Goal: Contribute content: Contribute content

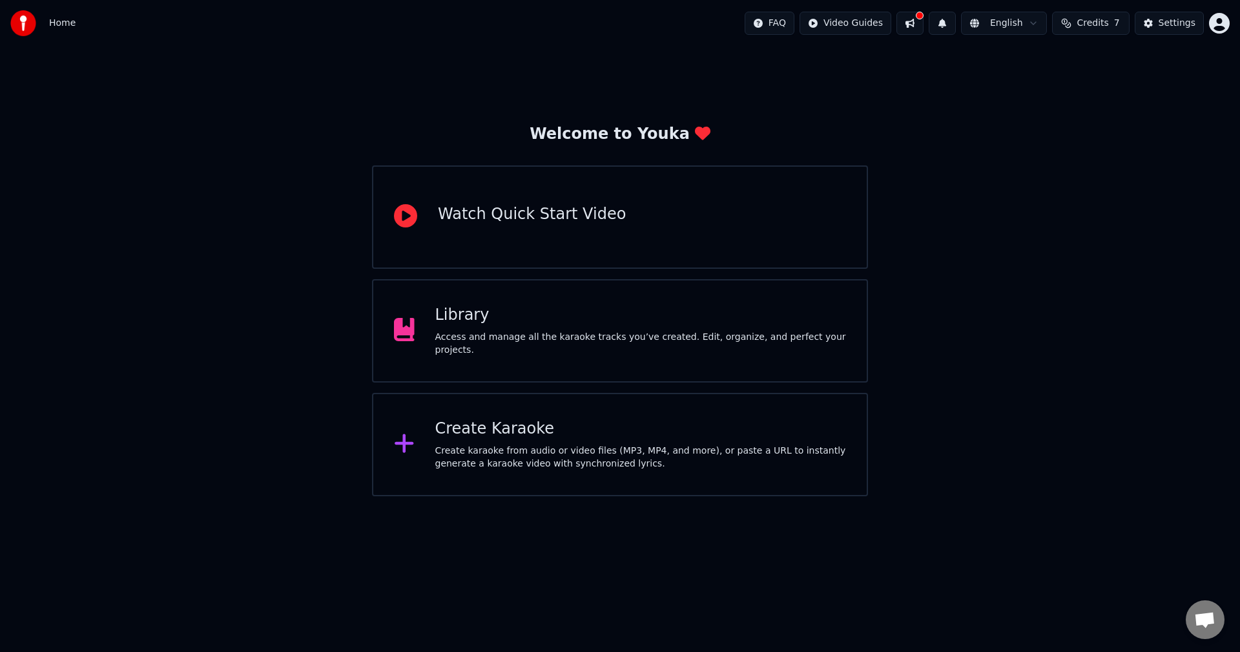
click at [508, 326] on div "Library" at bounding box center [640, 315] width 411 height 21
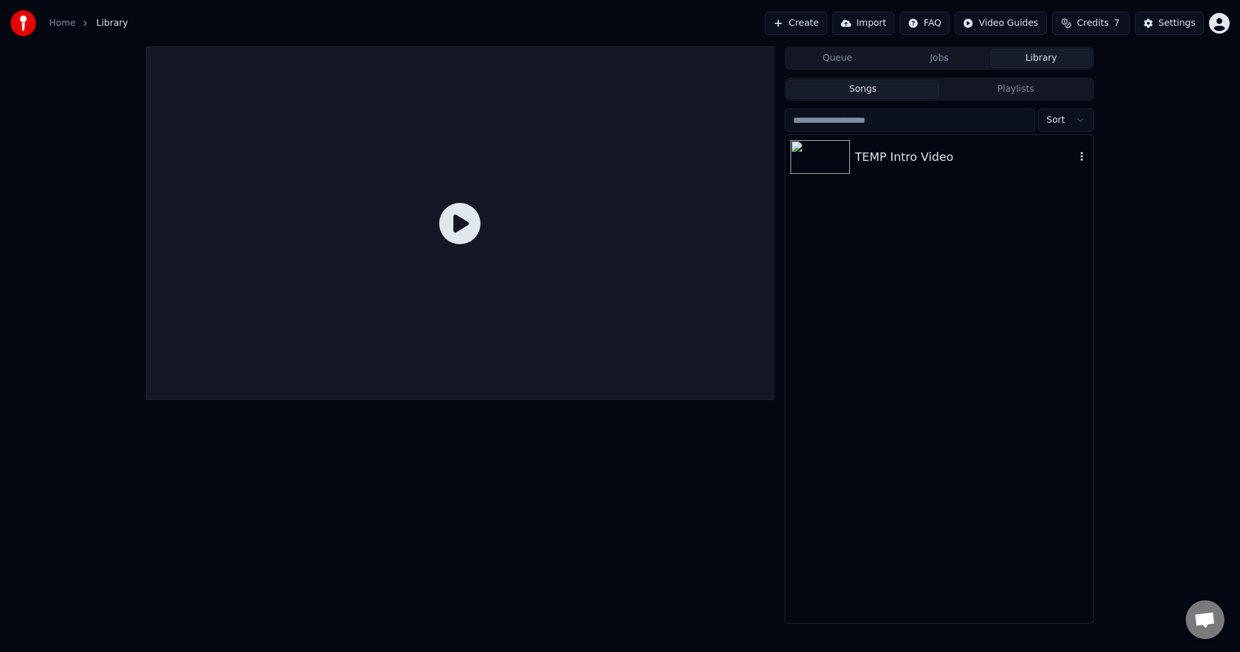
click at [923, 158] on div "TEMP Intro Video" at bounding box center [965, 157] width 220 height 18
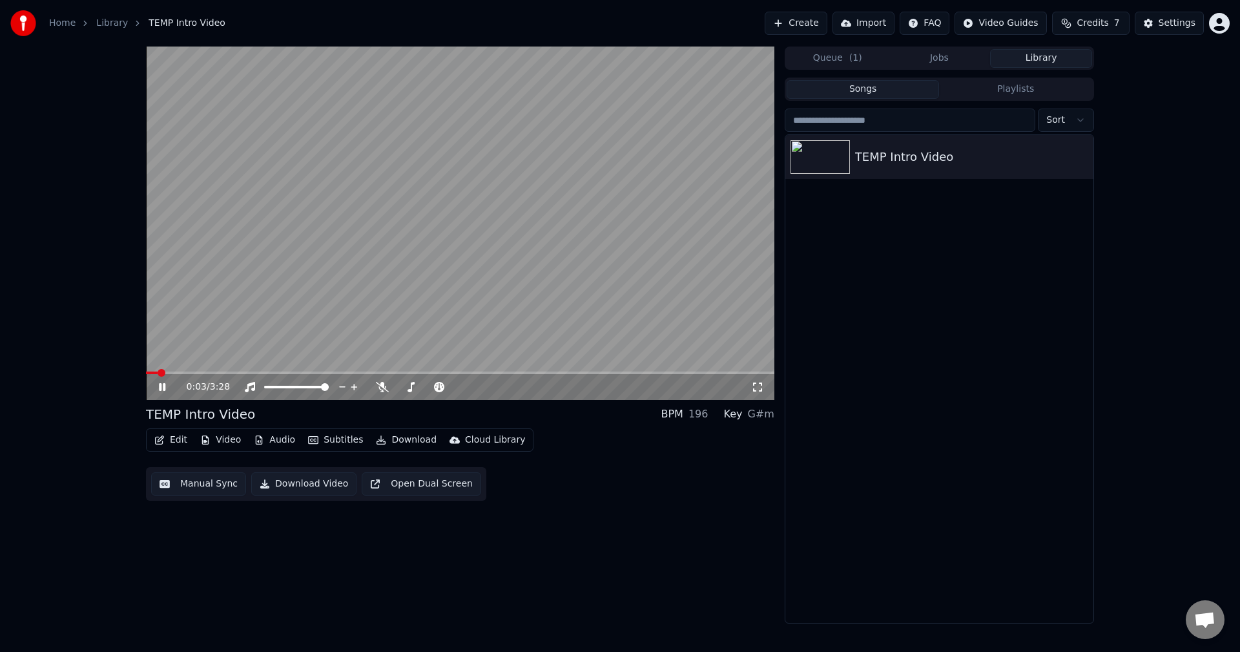
click at [163, 387] on icon at bounding box center [162, 387] width 6 height 8
click at [933, 148] on div "TEMP Intro Video" at bounding box center [965, 157] width 220 height 18
click at [171, 441] on button "Edit" at bounding box center [170, 440] width 43 height 18
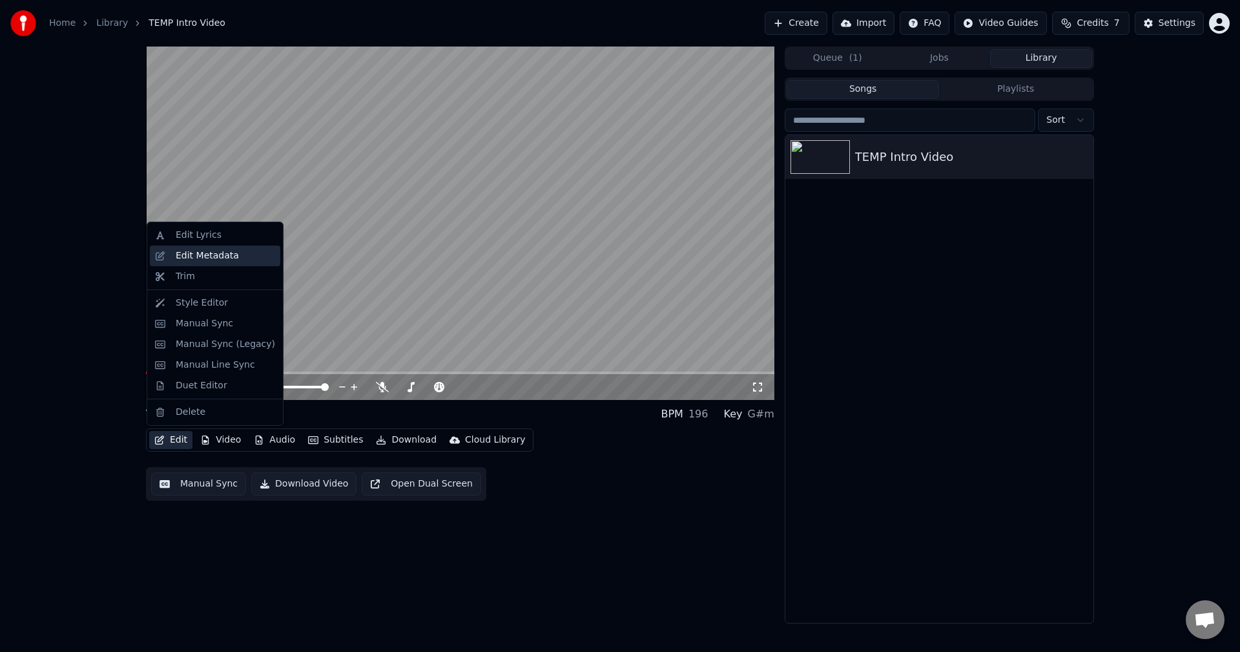
click at [238, 255] on div "Edit Metadata" at bounding box center [225, 255] width 99 height 13
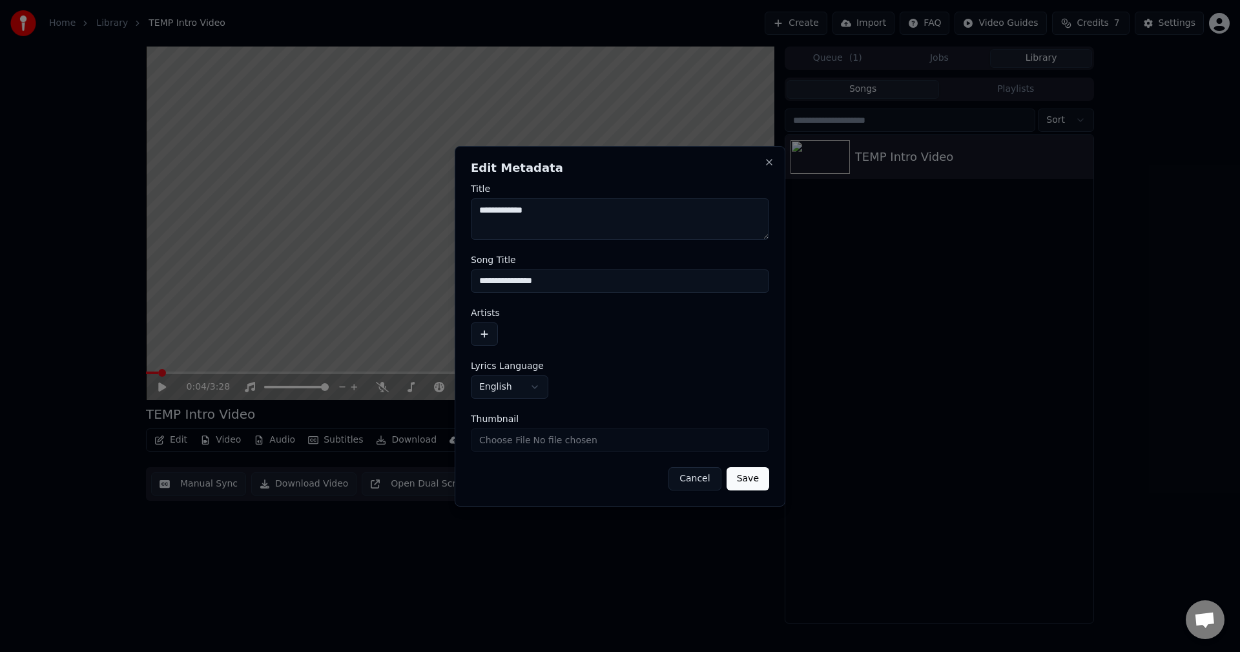
click at [580, 282] on input "**********" at bounding box center [620, 280] width 298 height 23
type input "*"
type input "**********"
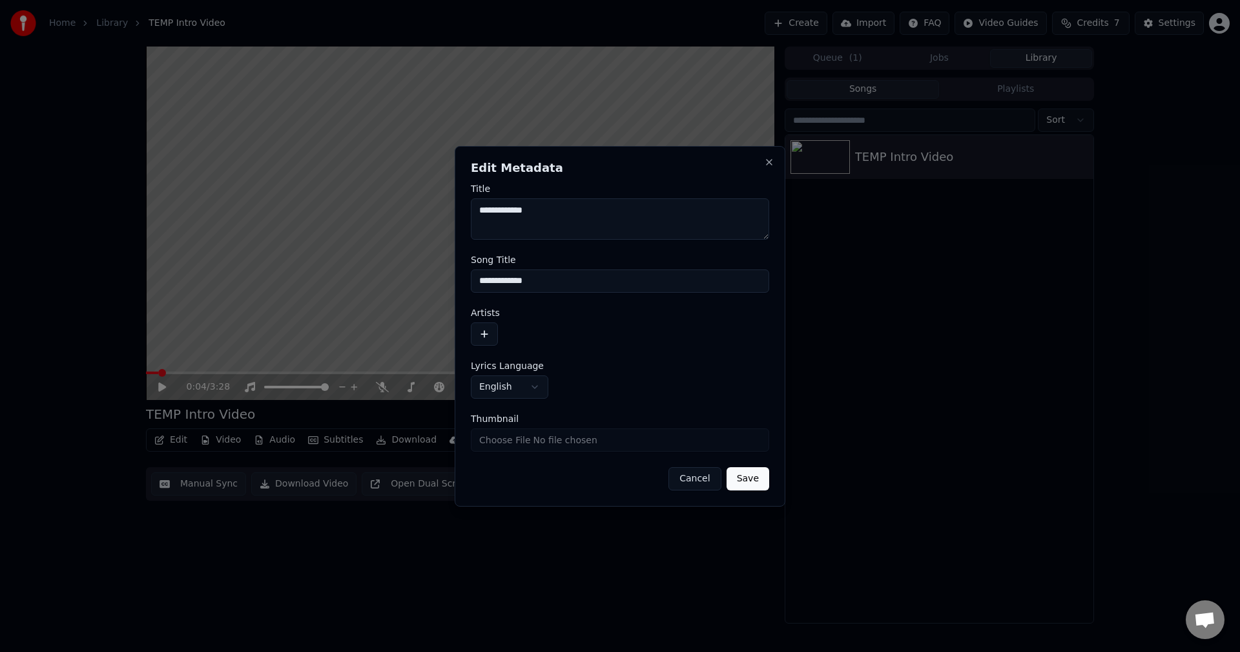
click at [485, 332] on button "button" at bounding box center [484, 333] width 27 height 23
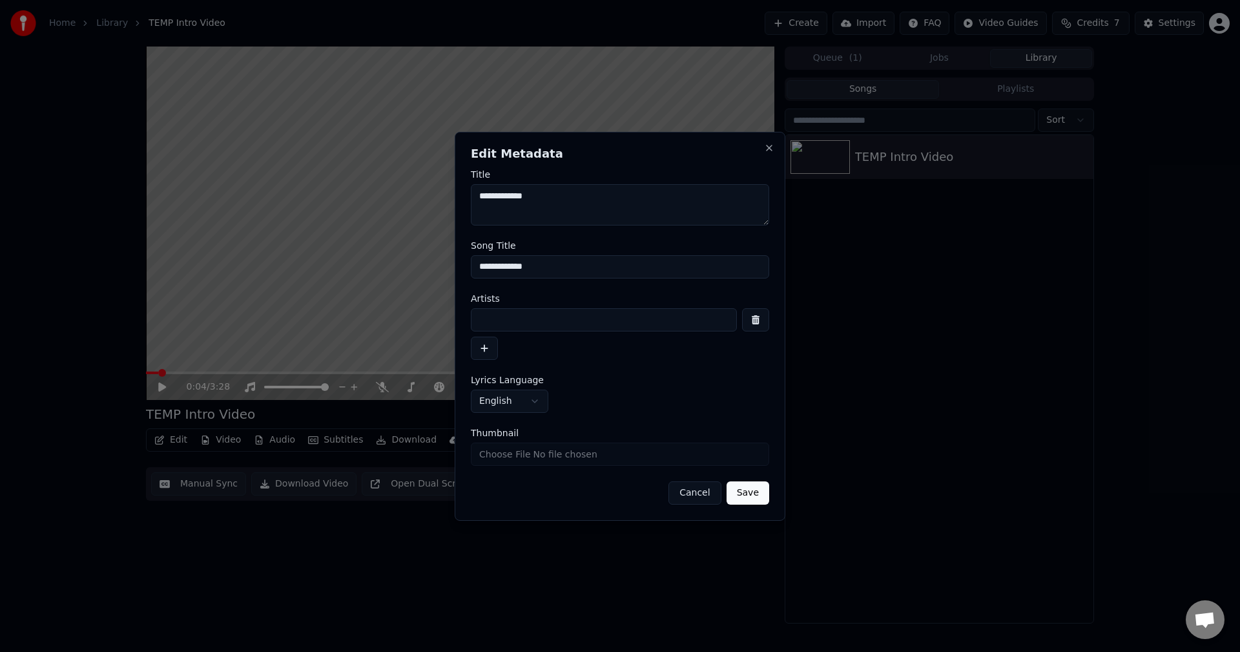
click at [556, 326] on input at bounding box center [604, 319] width 266 height 23
type input "******"
click at [760, 497] on button "Save" at bounding box center [748, 492] width 43 height 23
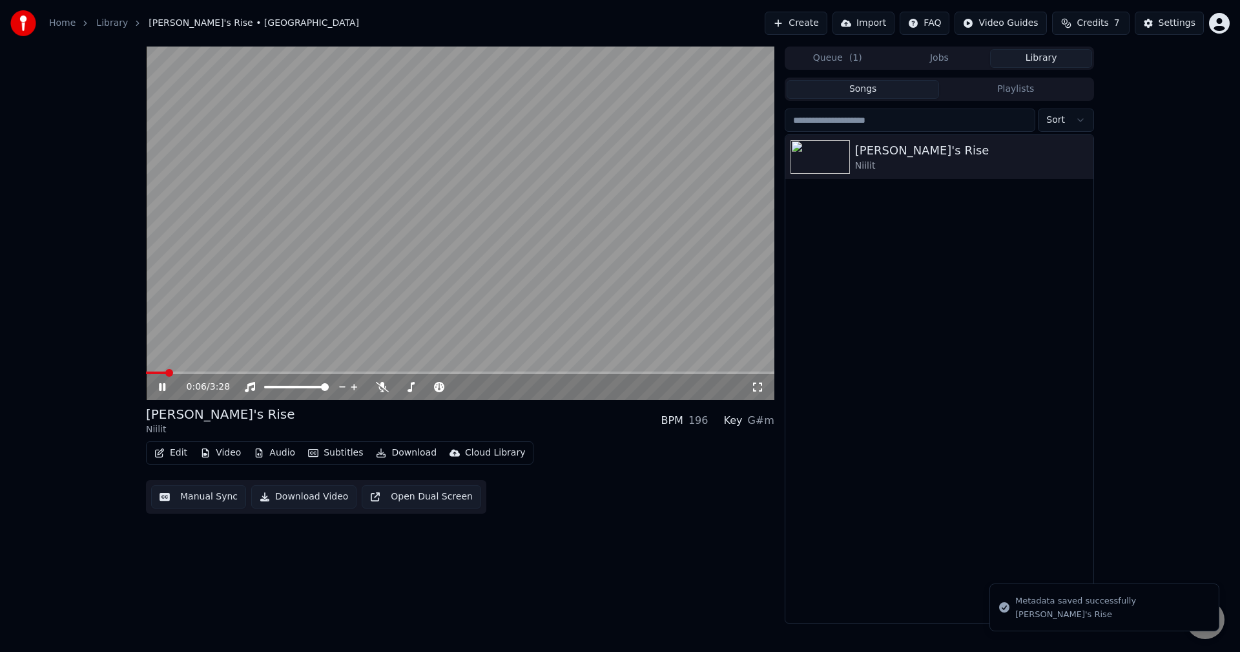
click at [169, 386] on icon at bounding box center [171, 387] width 30 height 10
click at [163, 391] on icon at bounding box center [171, 387] width 30 height 10
click at [943, 352] on div "[PERSON_NAME]'s Rise Niilit" at bounding box center [940, 379] width 308 height 488
click at [913, 150] on div "[PERSON_NAME]'s Rise" at bounding box center [965, 150] width 220 height 18
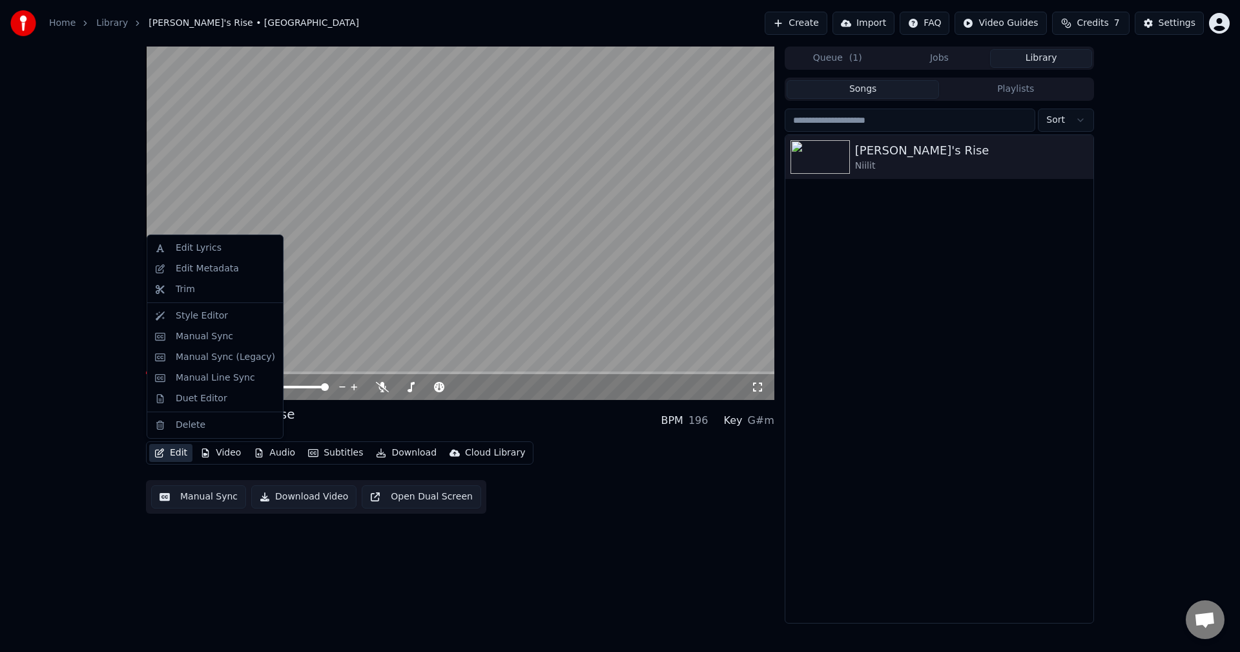
click at [176, 457] on button "Edit" at bounding box center [170, 453] width 43 height 18
click at [179, 424] on div "Delete" at bounding box center [191, 425] width 30 height 13
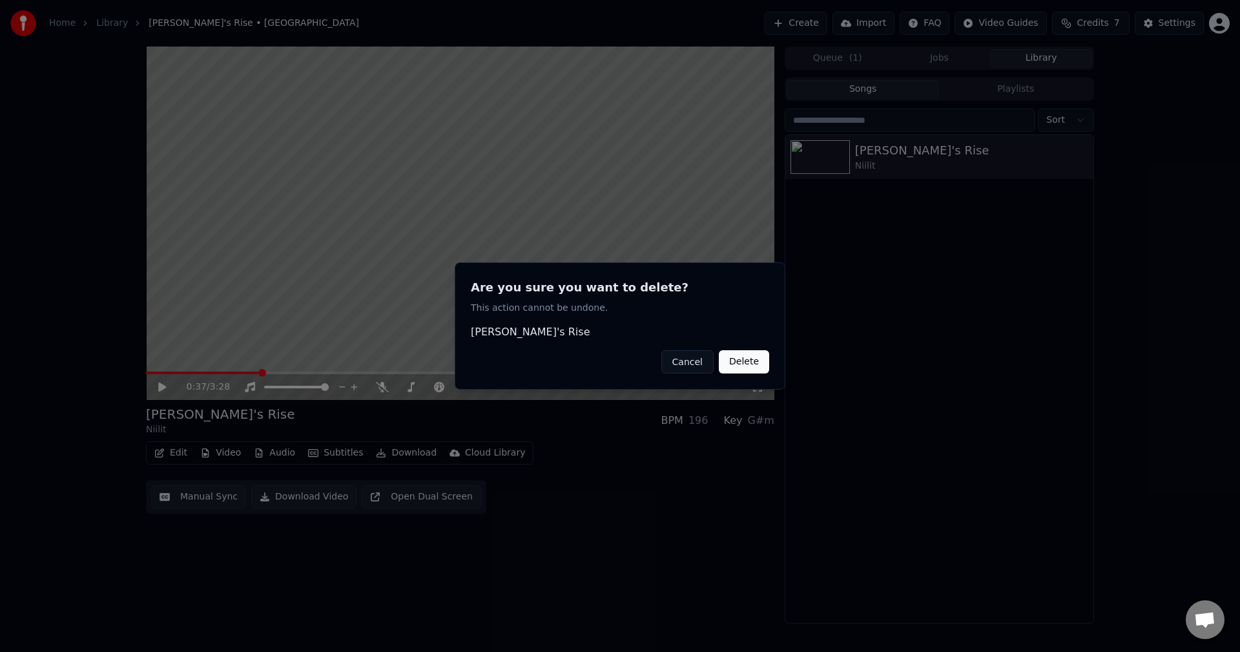
click at [753, 360] on button "Delete" at bounding box center [744, 361] width 50 height 23
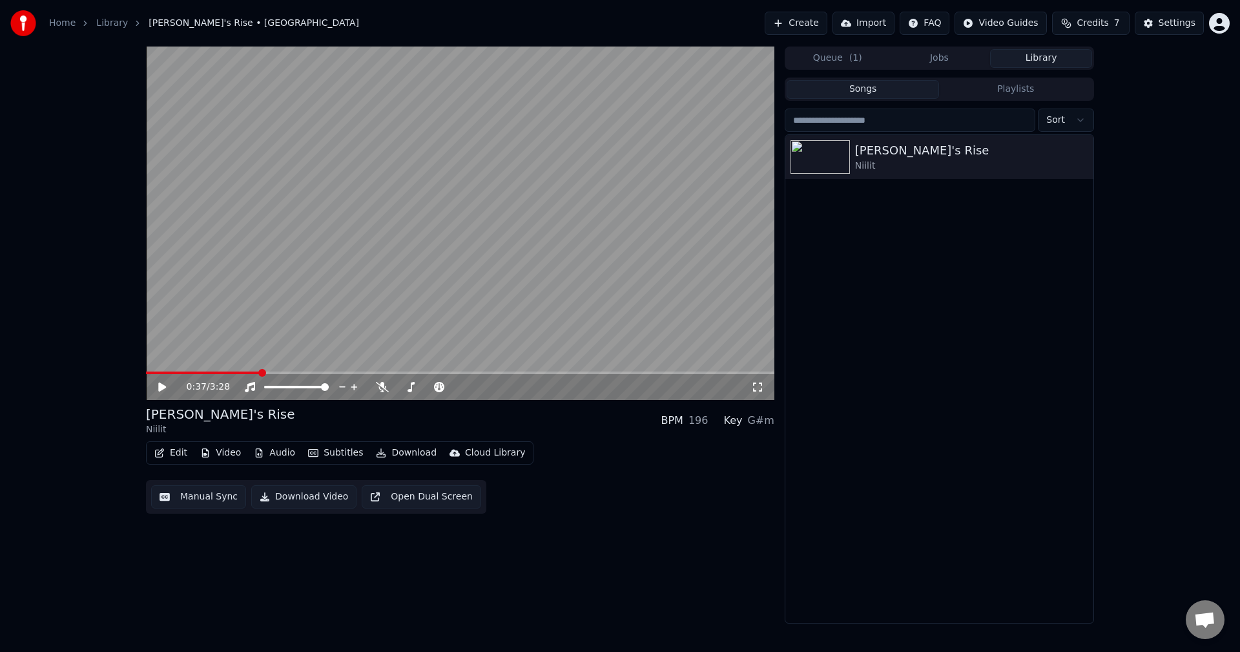
click at [621, 532] on div "0:37 / 3:28 [PERSON_NAME]'s Rise Niilit BPM 196 Key G#m Edit Video Audio Subtit…" at bounding box center [460, 335] width 629 height 577
click at [806, 17] on button "Create" at bounding box center [796, 23] width 63 height 23
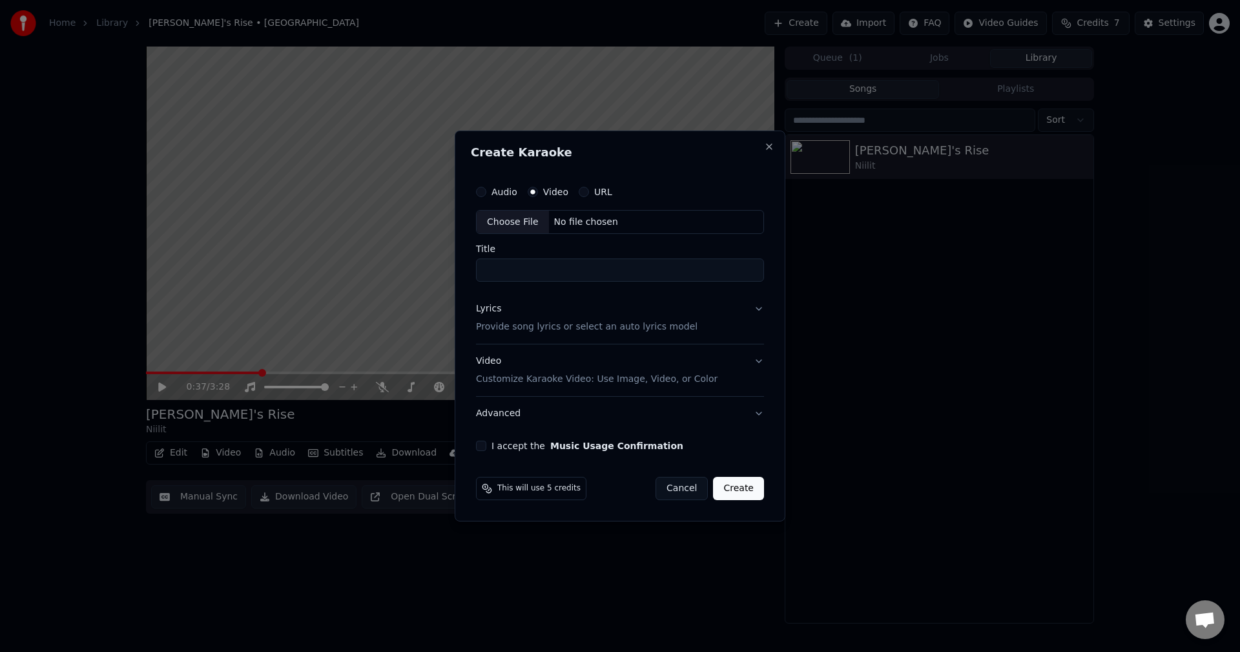
click at [525, 220] on div "Choose File" at bounding box center [513, 222] width 72 height 23
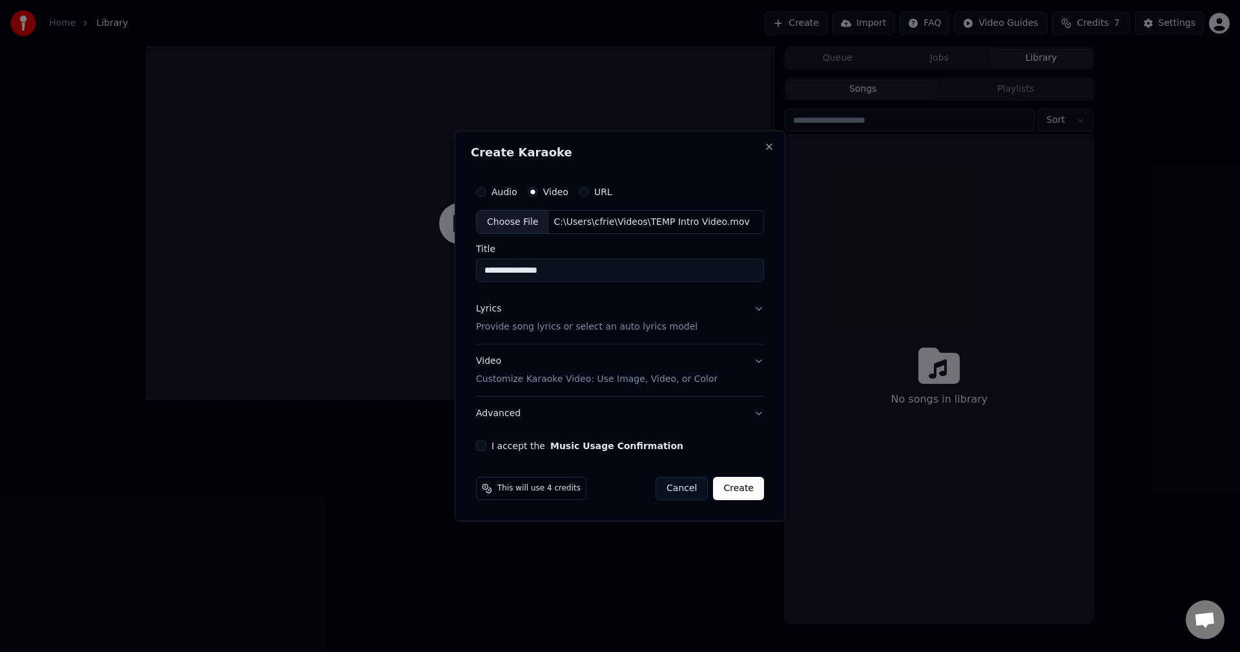
click at [560, 275] on input "**********" at bounding box center [620, 270] width 288 height 23
type input "**********"
click at [758, 310] on button "Lyrics Provide song lyrics or select an auto lyrics model" at bounding box center [620, 319] width 288 height 52
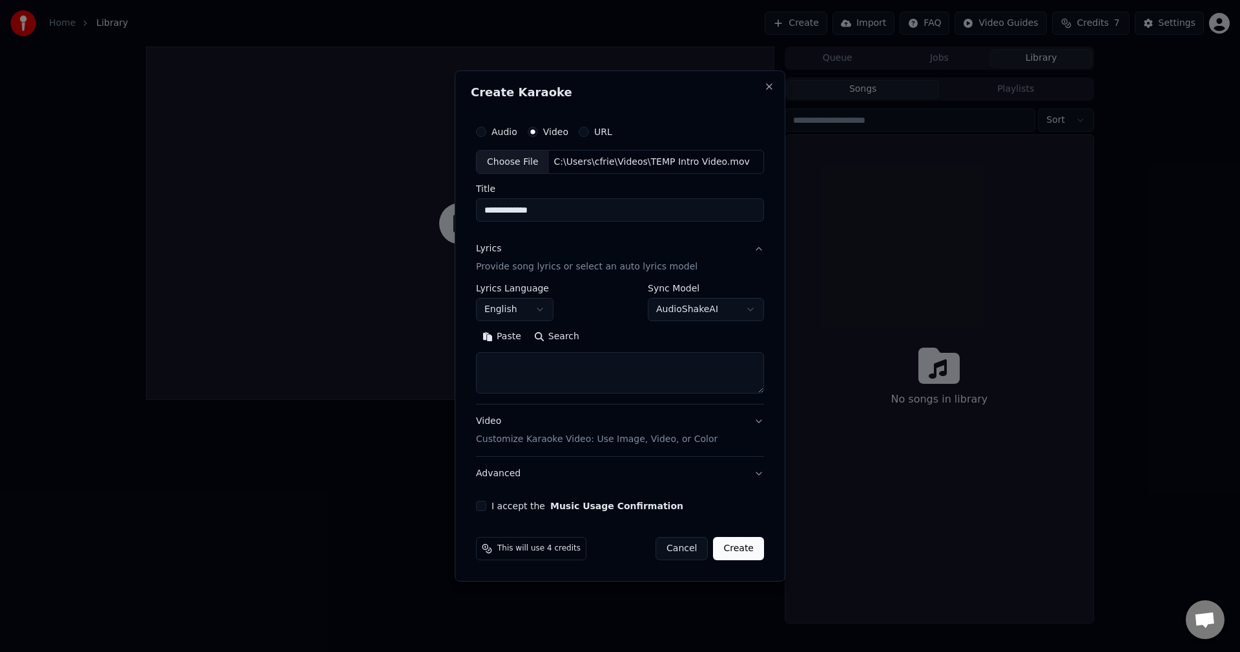
click at [604, 379] on textarea at bounding box center [620, 373] width 288 height 41
paste textarea "**********"
type textarea "**********"
drag, startPoint x: 604, startPoint y: 379, endPoint x: 346, endPoint y: 346, distance: 259.8
click at [346, 346] on body "**********" at bounding box center [620, 326] width 1240 height 652
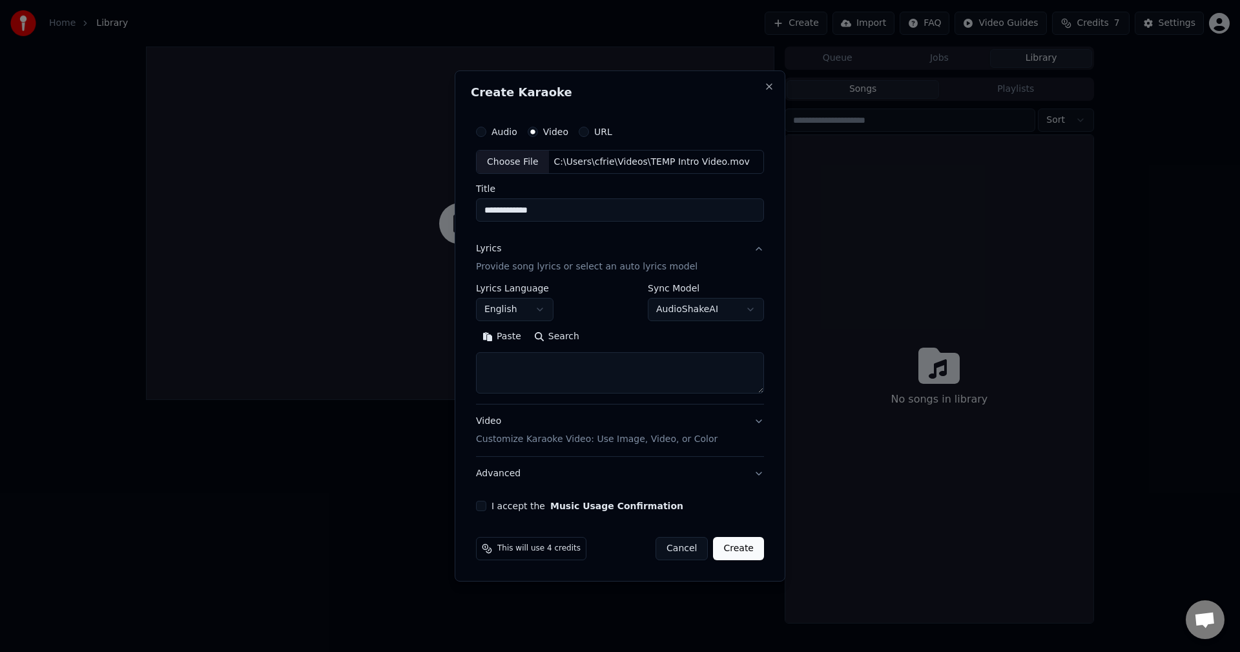
click at [585, 382] on textarea at bounding box center [620, 373] width 288 height 41
paste textarea "**********"
type textarea "**********"
click at [756, 424] on button "Video Customize Karaoke Video: Use Image, Video, or Color" at bounding box center [620, 431] width 288 height 52
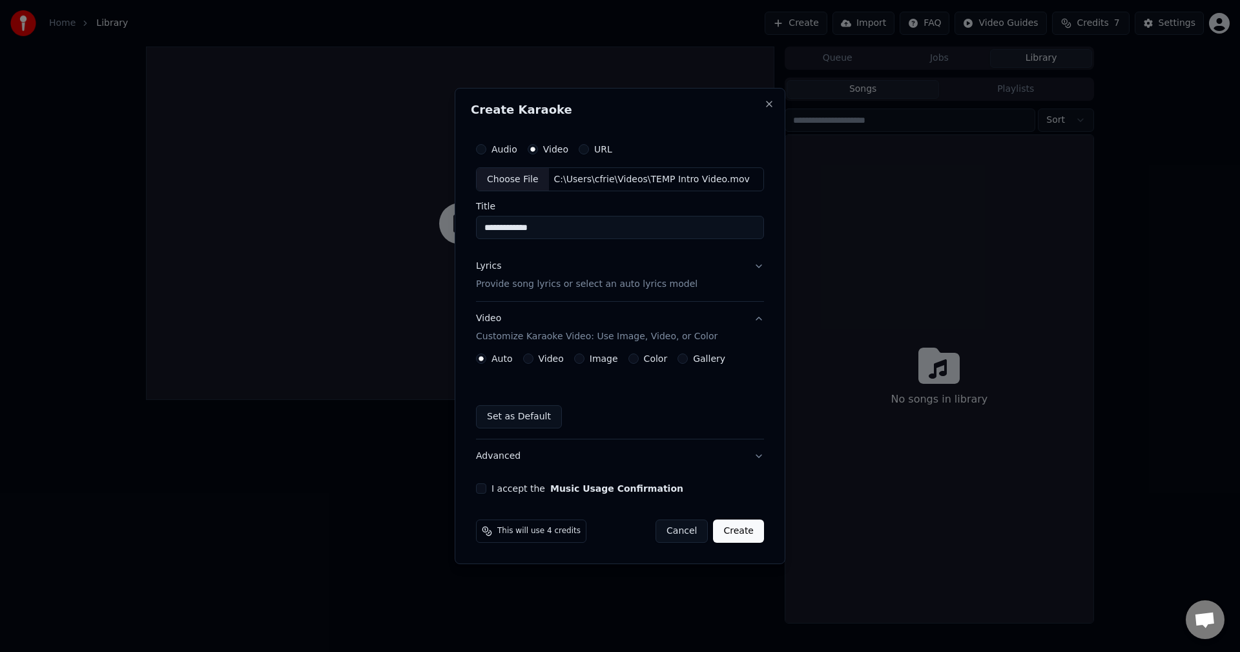
click at [482, 490] on button "I accept the Music Usage Confirmation" at bounding box center [481, 488] width 10 height 10
click at [748, 532] on button "Create" at bounding box center [738, 530] width 51 height 23
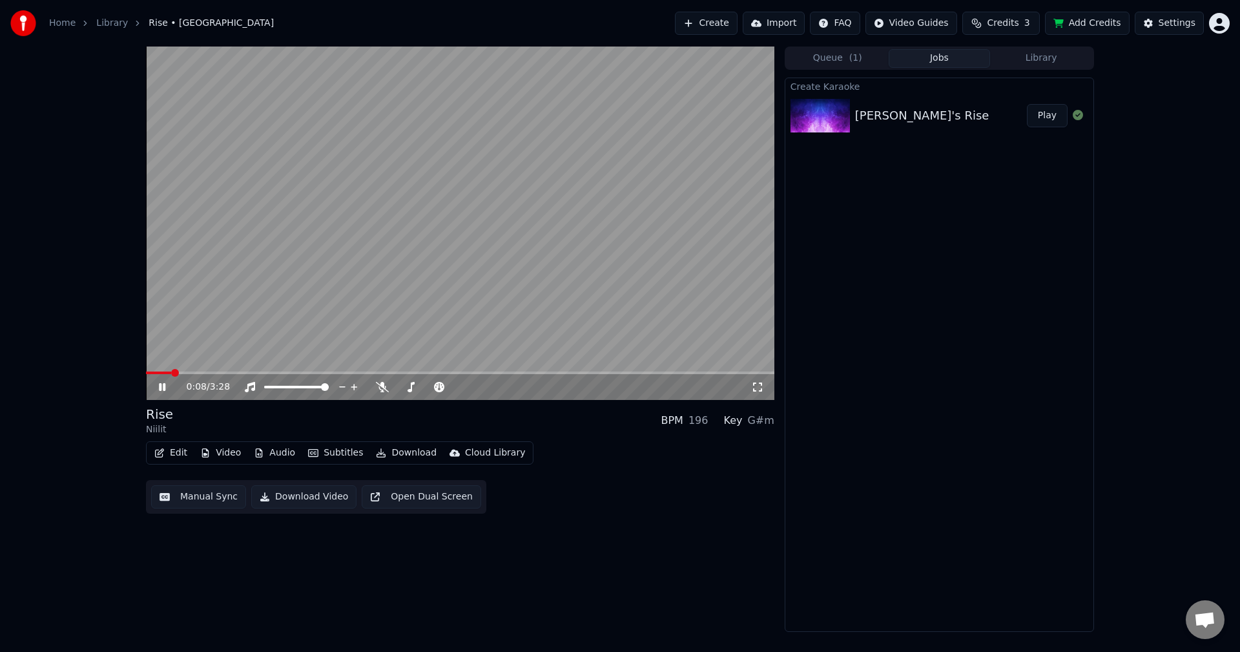
click at [166, 387] on icon at bounding box center [171, 387] width 30 height 10
click at [146, 374] on span at bounding box center [150, 373] width 8 height 8
click at [166, 389] on icon at bounding box center [171, 387] width 30 height 10
click at [165, 386] on icon at bounding box center [162, 387] width 6 height 8
click at [163, 387] on icon at bounding box center [162, 386] width 8 height 9
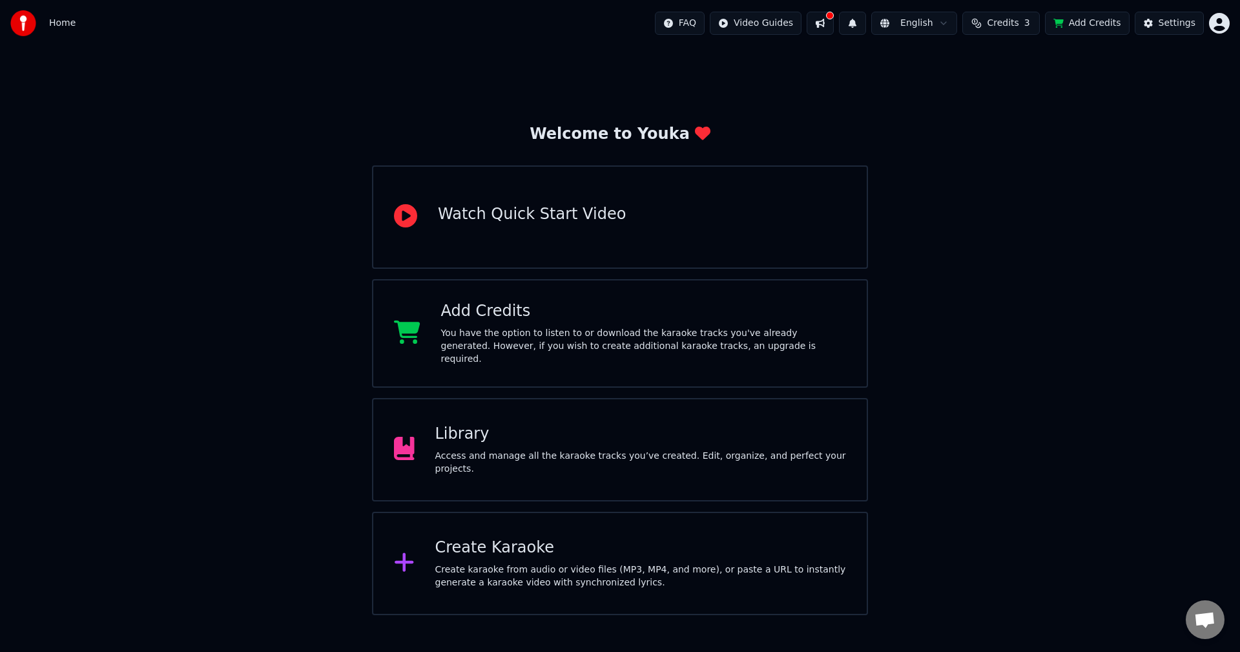
click at [639, 449] on div "Library Access and manage all the karaoke tracks you’ve created. Edit, organize…" at bounding box center [640, 450] width 411 height 52
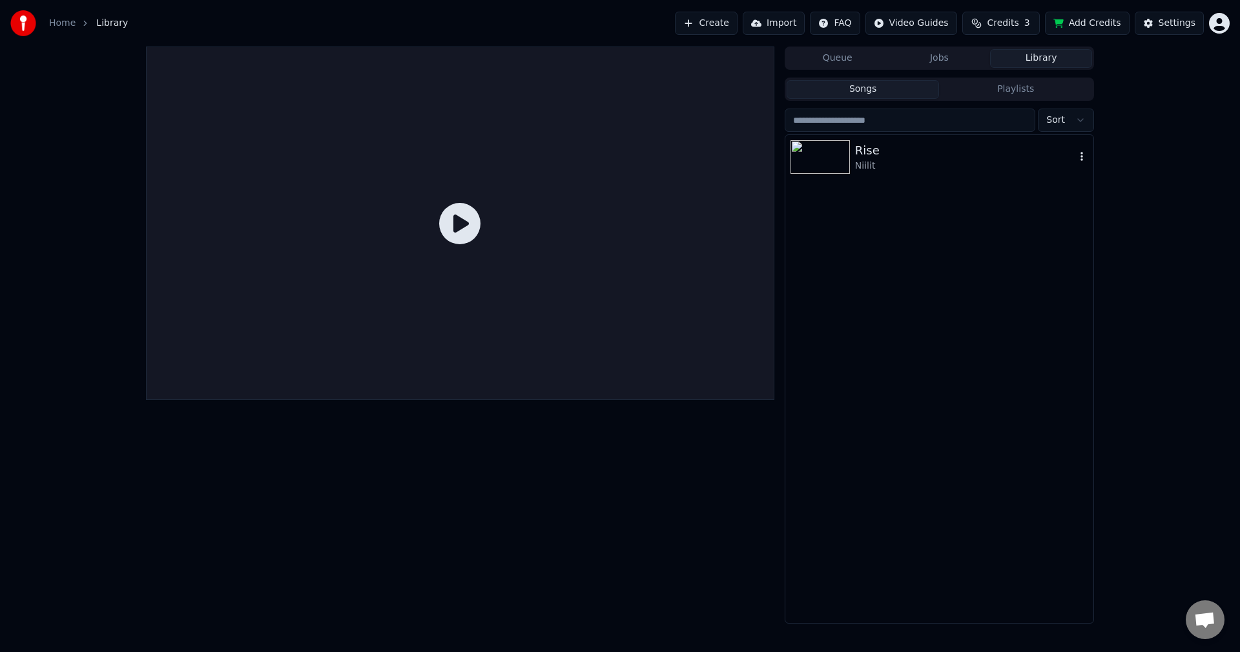
click at [905, 164] on div "Niilit" at bounding box center [965, 166] width 220 height 13
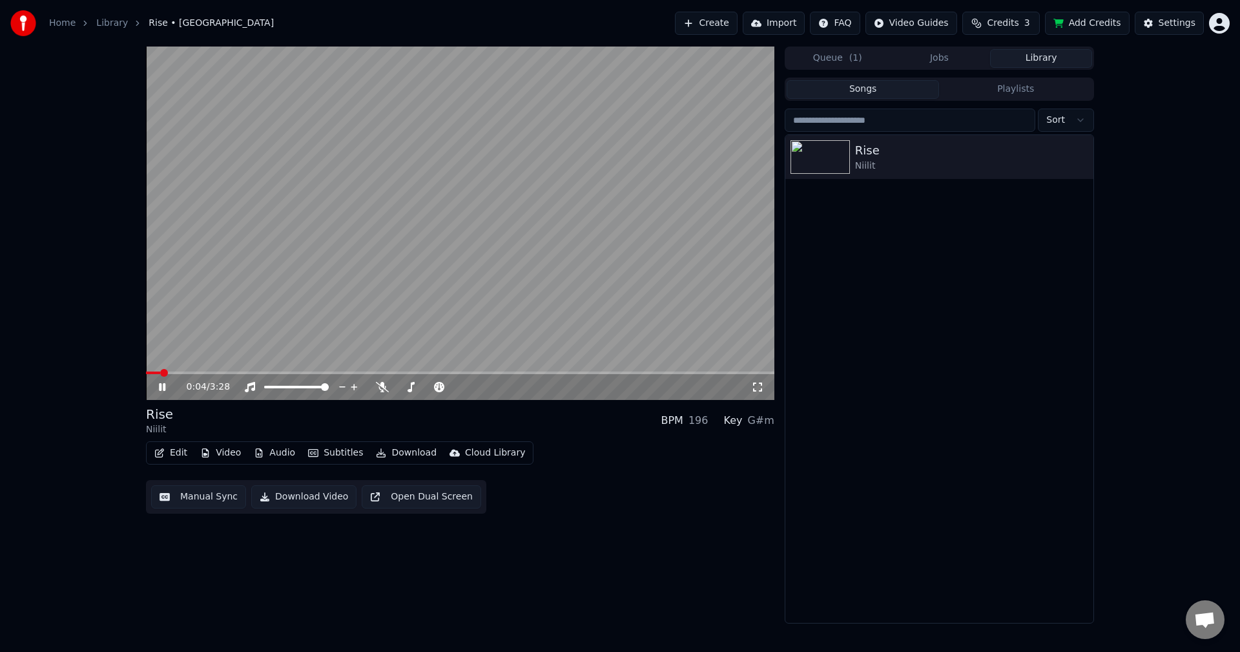
click at [162, 388] on icon at bounding box center [171, 387] width 30 height 10
click at [172, 456] on button "Edit" at bounding box center [170, 453] width 43 height 18
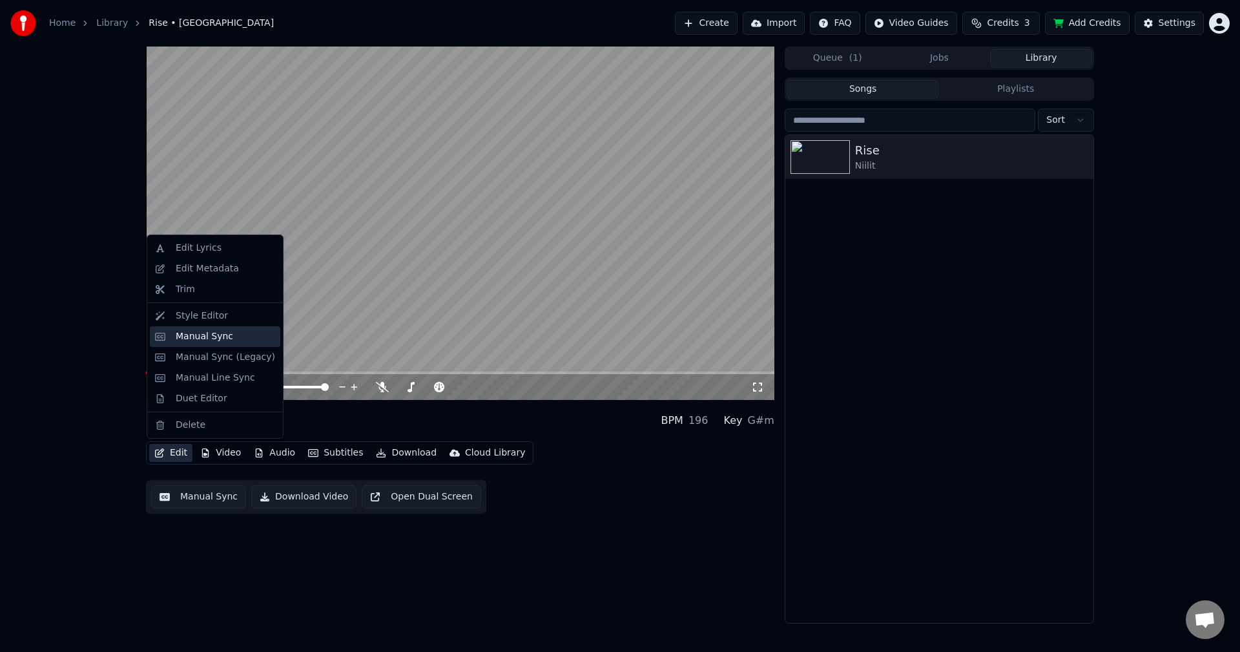
click at [233, 337] on div "Manual Sync" at bounding box center [225, 336] width 99 height 13
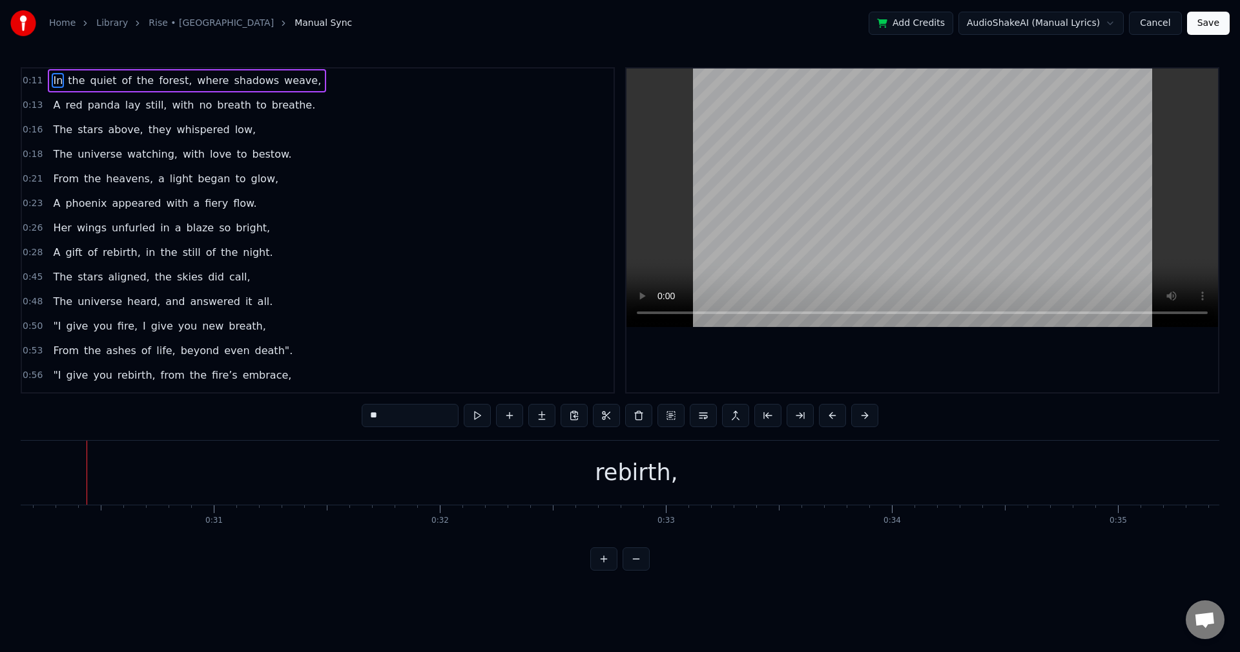
scroll to position [0, 6817]
click at [101, 255] on span "rebirth," at bounding box center [121, 252] width 41 height 15
type input "********"
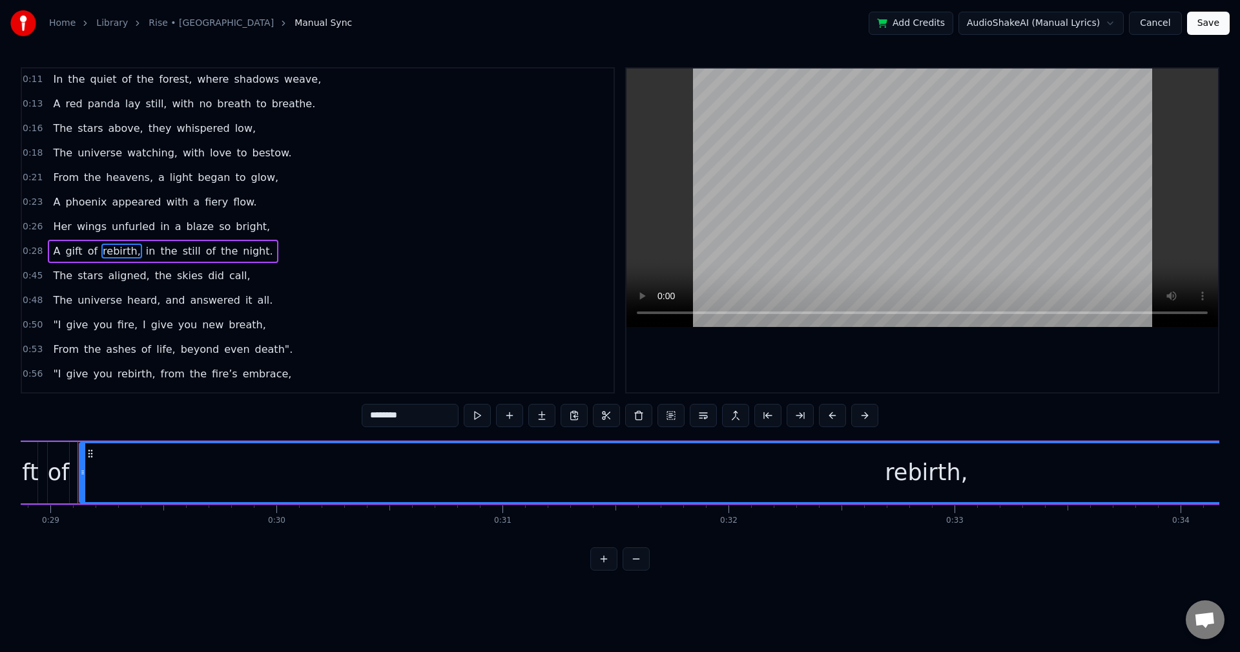
scroll to position [0, 6519]
drag, startPoint x: 657, startPoint y: 477, endPoint x: 576, endPoint y: 491, distance: 82.5
click at [576, 491] on div "rebirth," at bounding box center [934, 472] width 1693 height 59
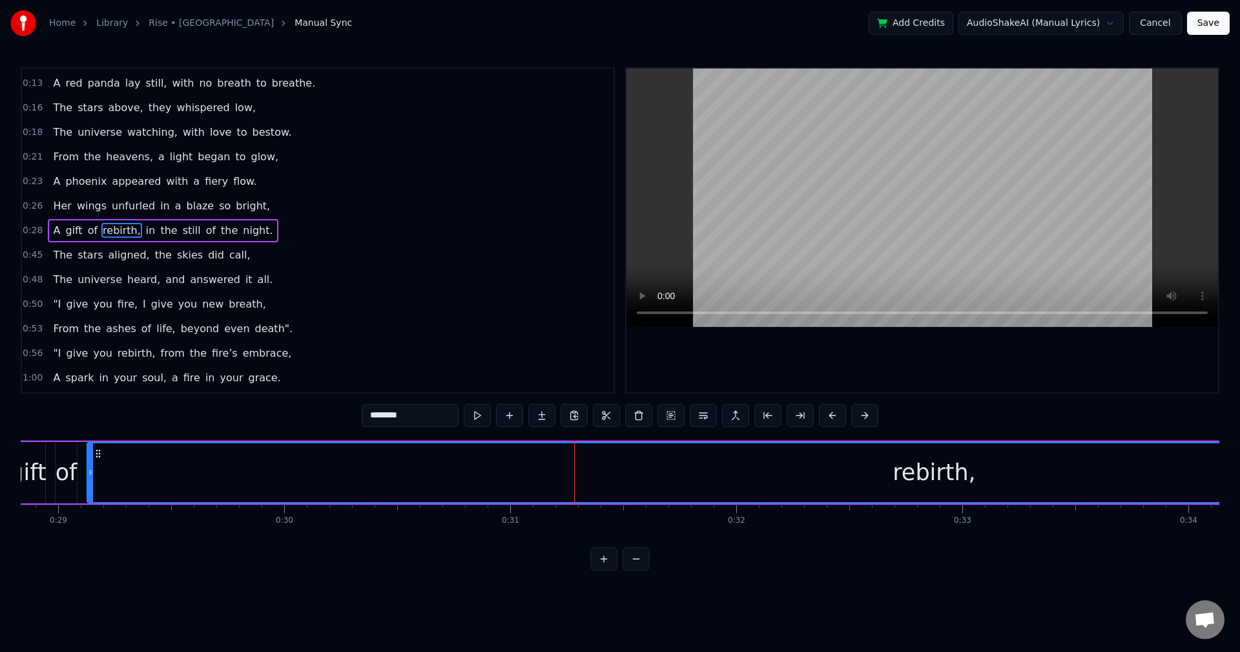
click at [607, 568] on button at bounding box center [603, 558] width 27 height 23
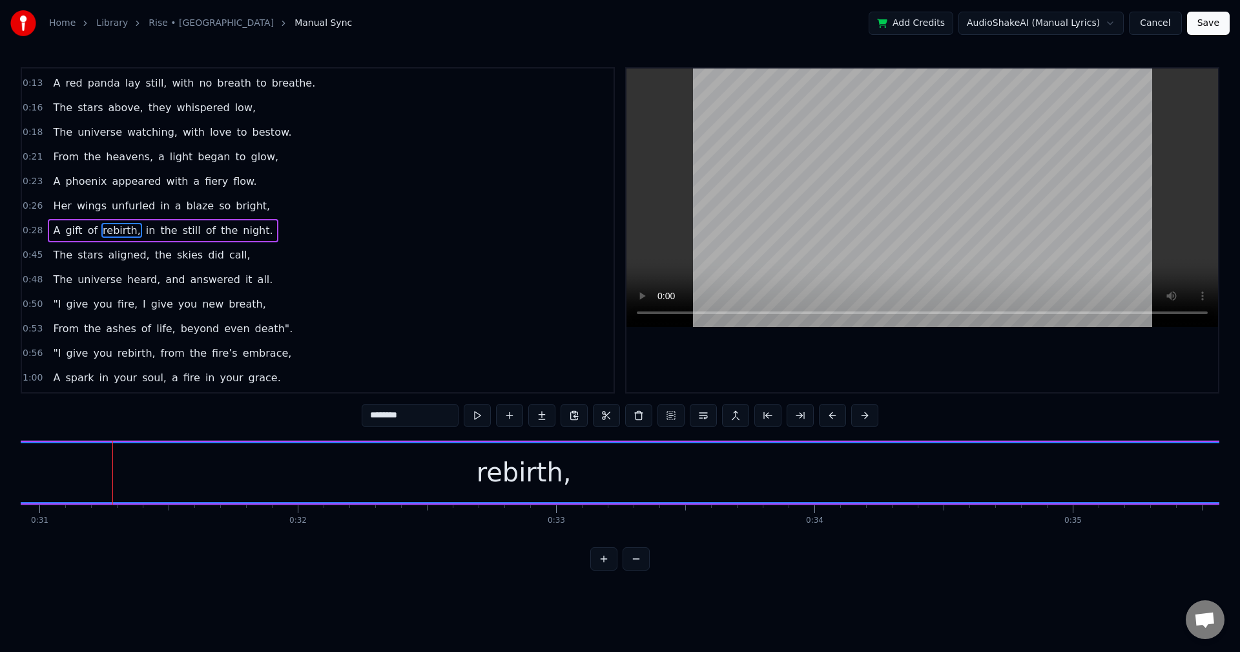
scroll to position [0, 8019]
click at [607, 568] on button at bounding box center [603, 558] width 27 height 23
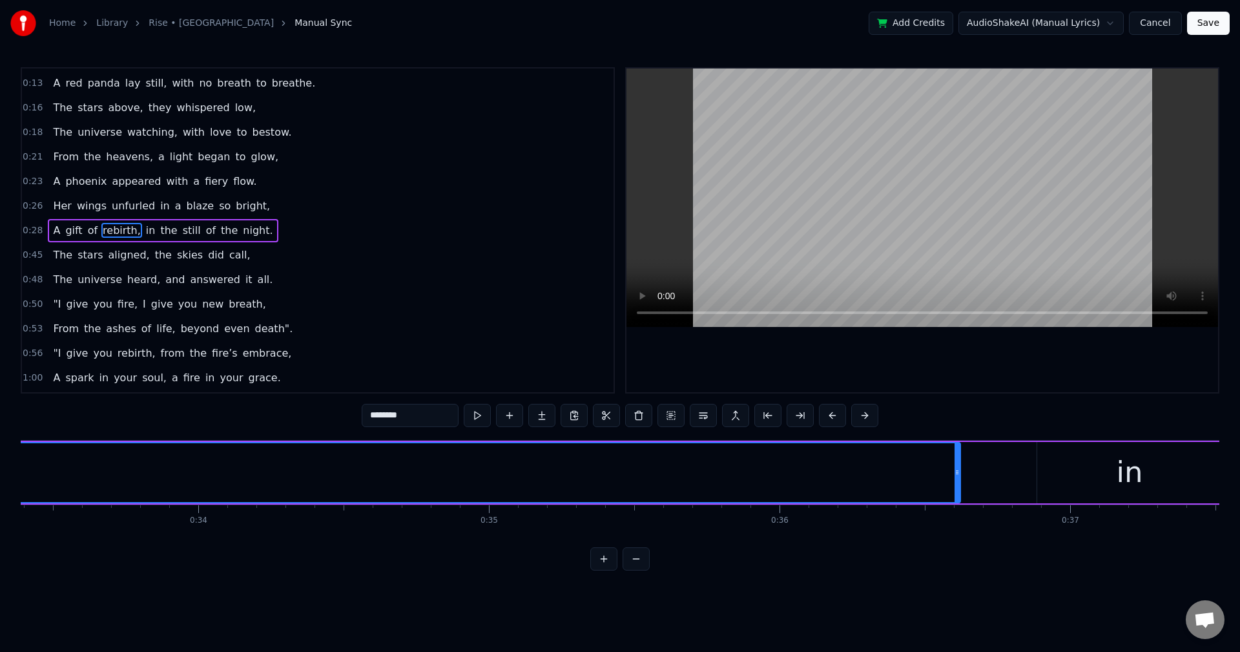
scroll to position [0, 9739]
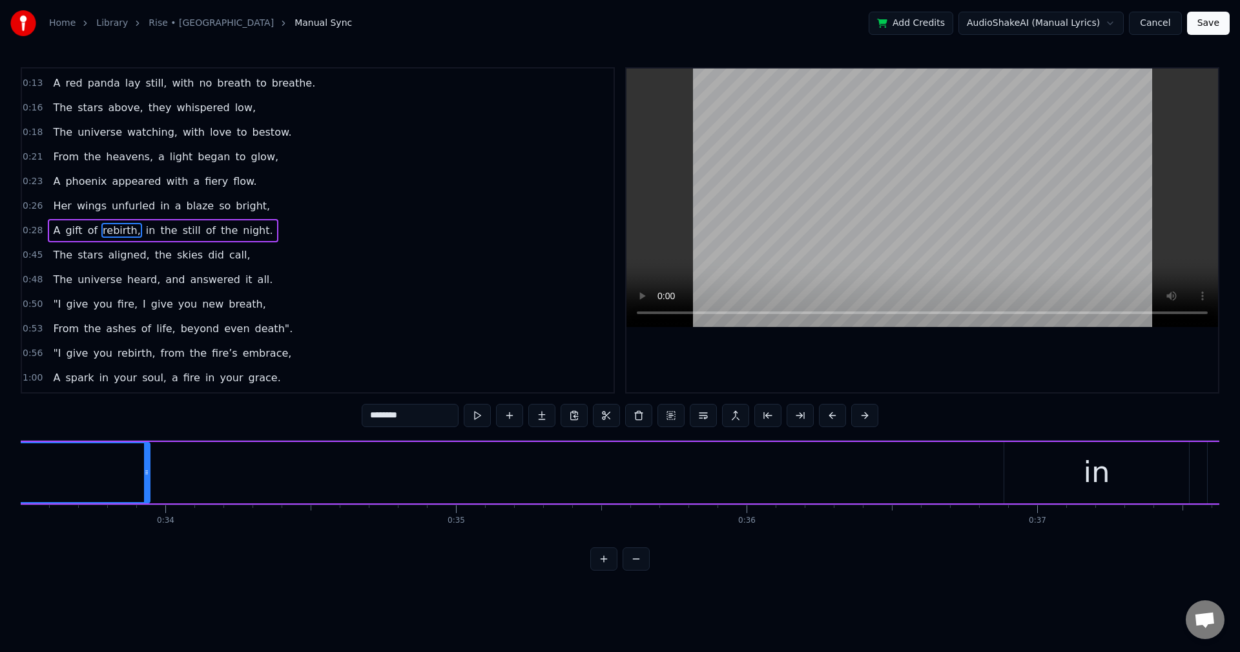
drag, startPoint x: 922, startPoint y: 477, endPoint x: 145, endPoint y: 500, distance: 778.1
click at [145, 500] on div at bounding box center [146, 472] width 5 height 59
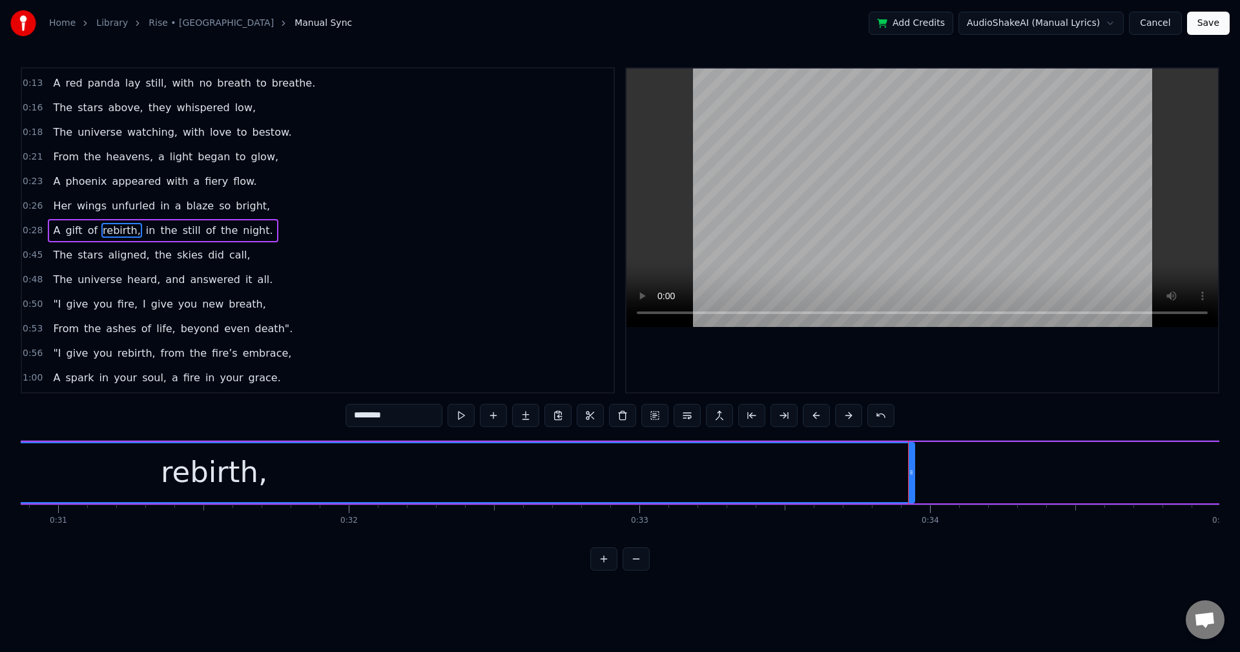
scroll to position [0, 8908]
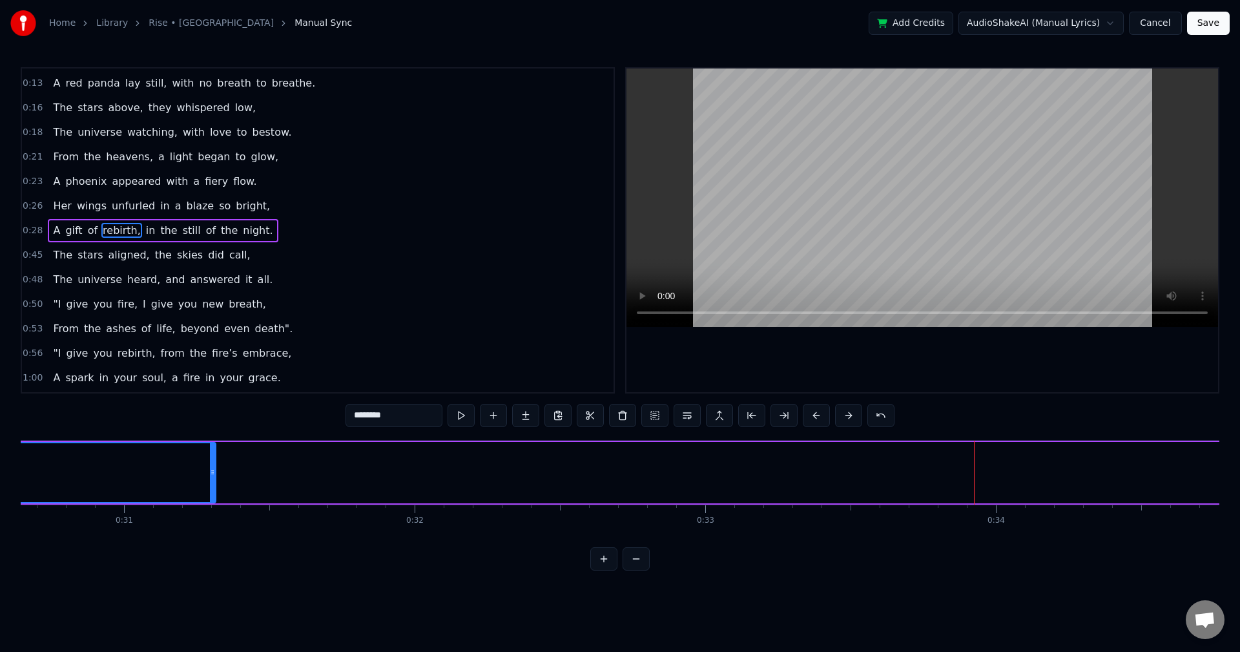
drag, startPoint x: 979, startPoint y: 467, endPoint x: 208, endPoint y: 501, distance: 771.4
click at [210, 501] on div at bounding box center [212, 472] width 5 height 59
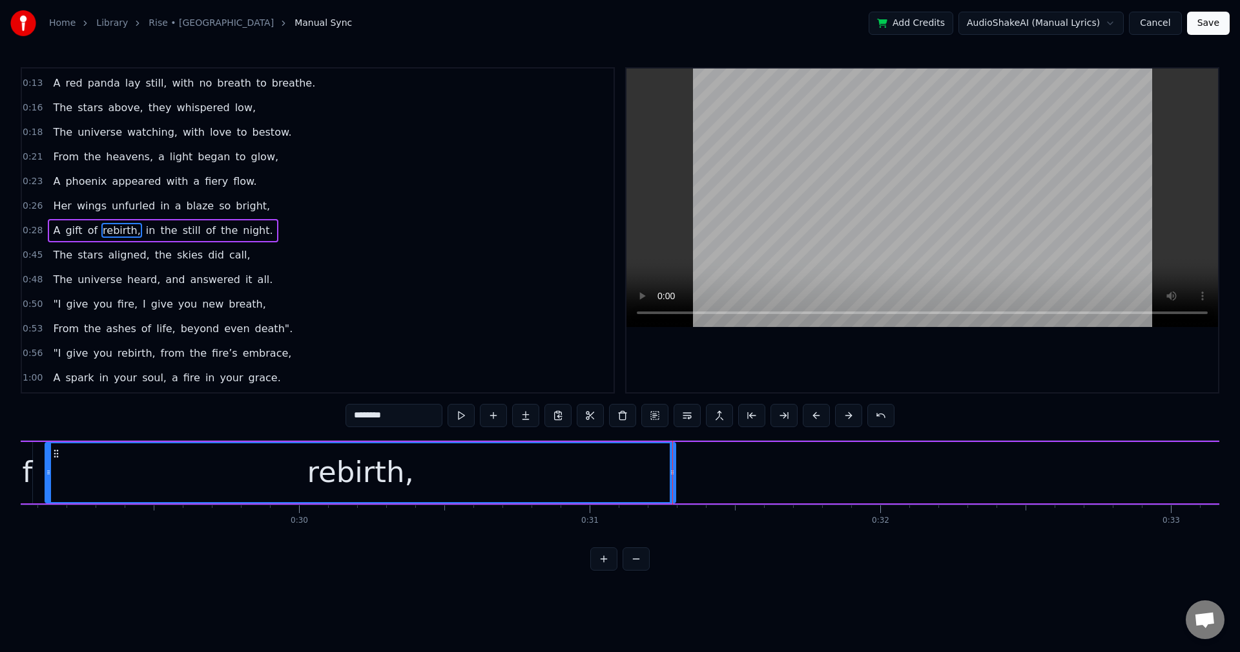
scroll to position [0, 8210]
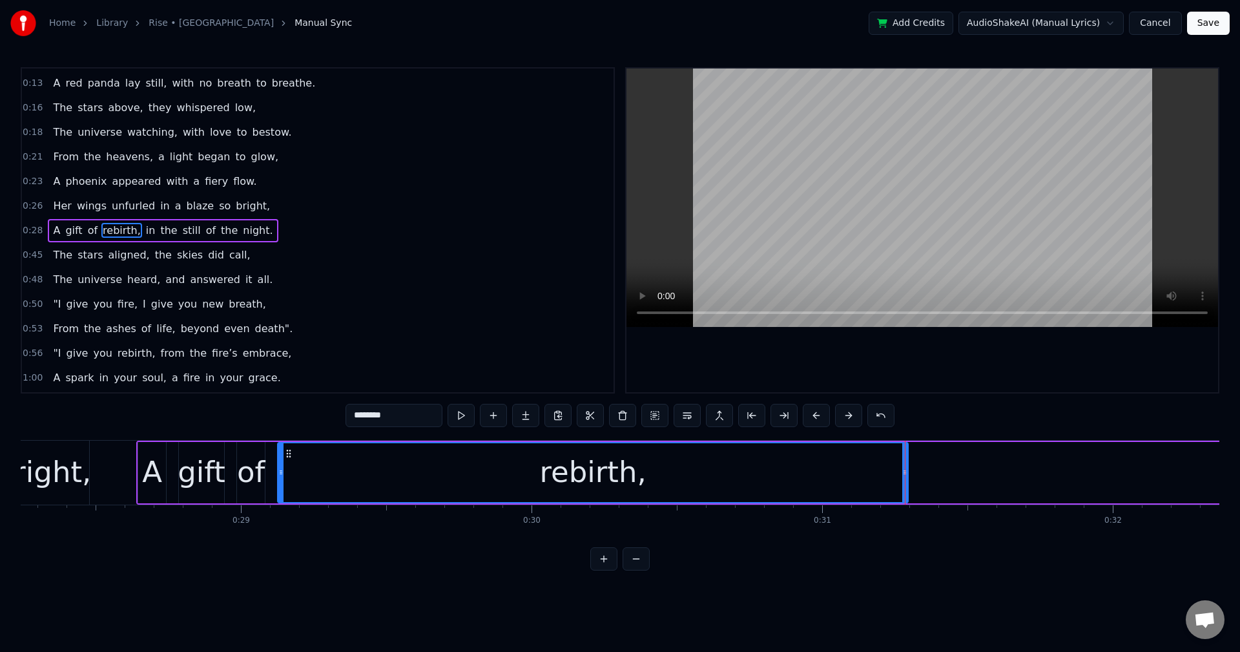
drag, startPoint x: 906, startPoint y: 471, endPoint x: 751, endPoint y: 490, distance: 155.5
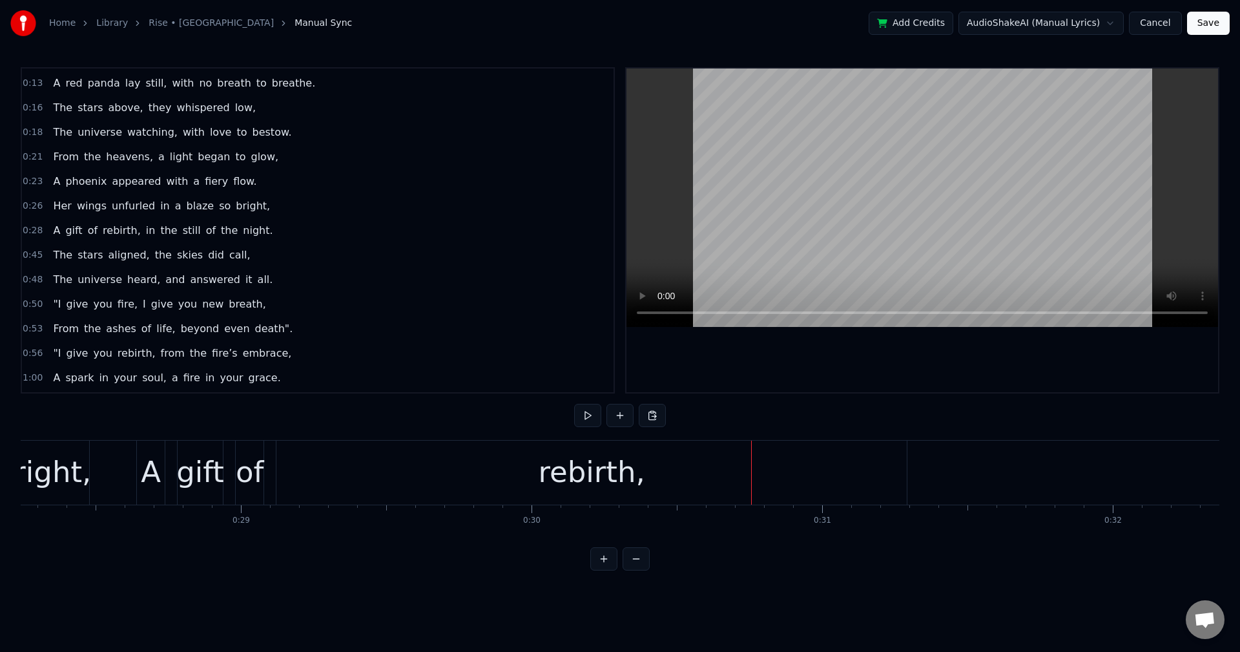
click at [817, 483] on div "rebirth," at bounding box center [591, 473] width 630 height 64
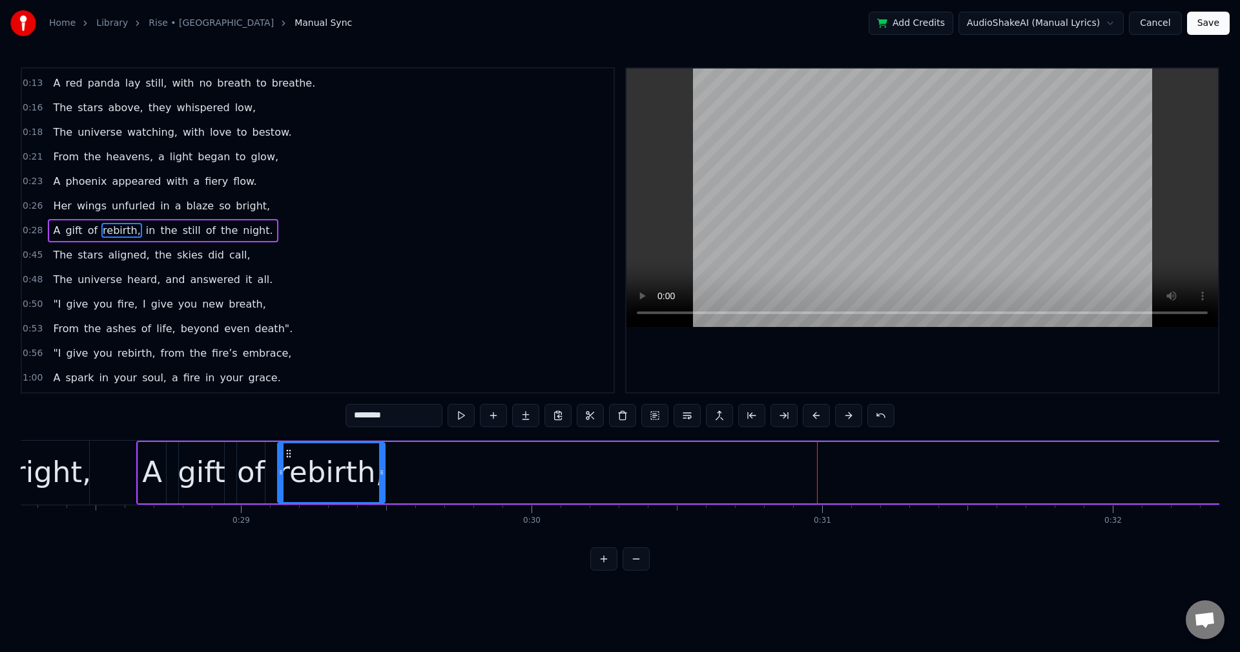
drag, startPoint x: 906, startPoint y: 480, endPoint x: 382, endPoint y: 490, distance: 523.3
click at [382, 490] on div at bounding box center [381, 472] width 5 height 59
click at [145, 236] on span "in" at bounding box center [151, 230] width 12 height 15
type input "**"
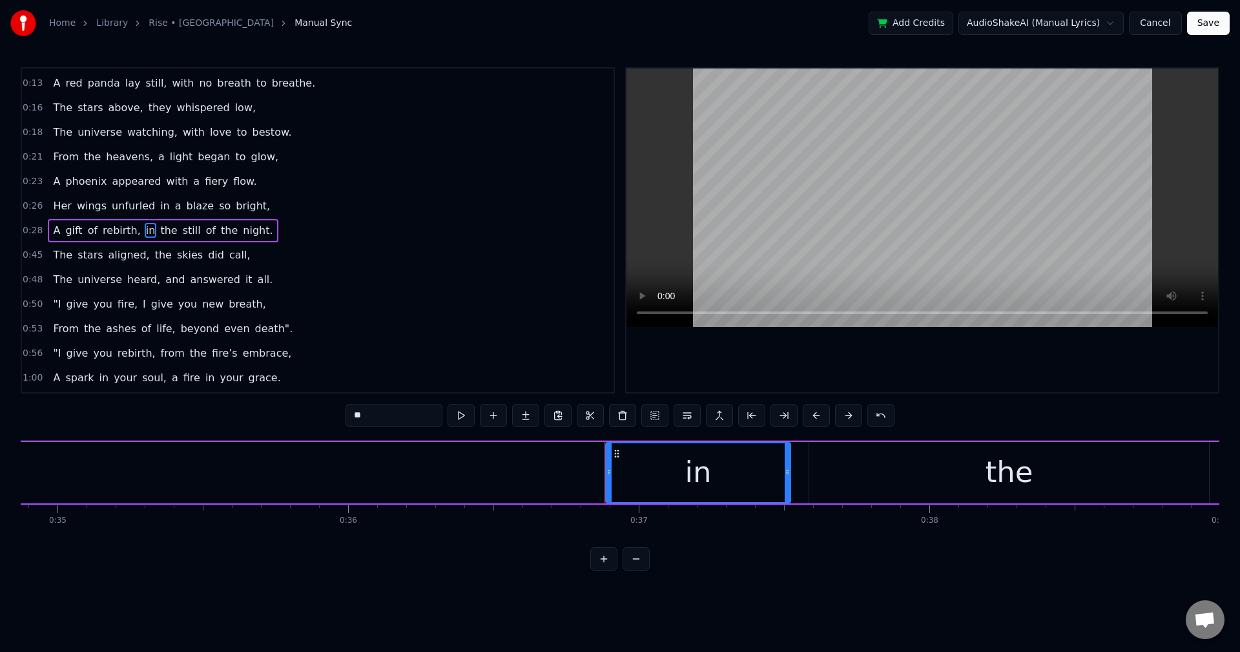
scroll to position [0, 10038]
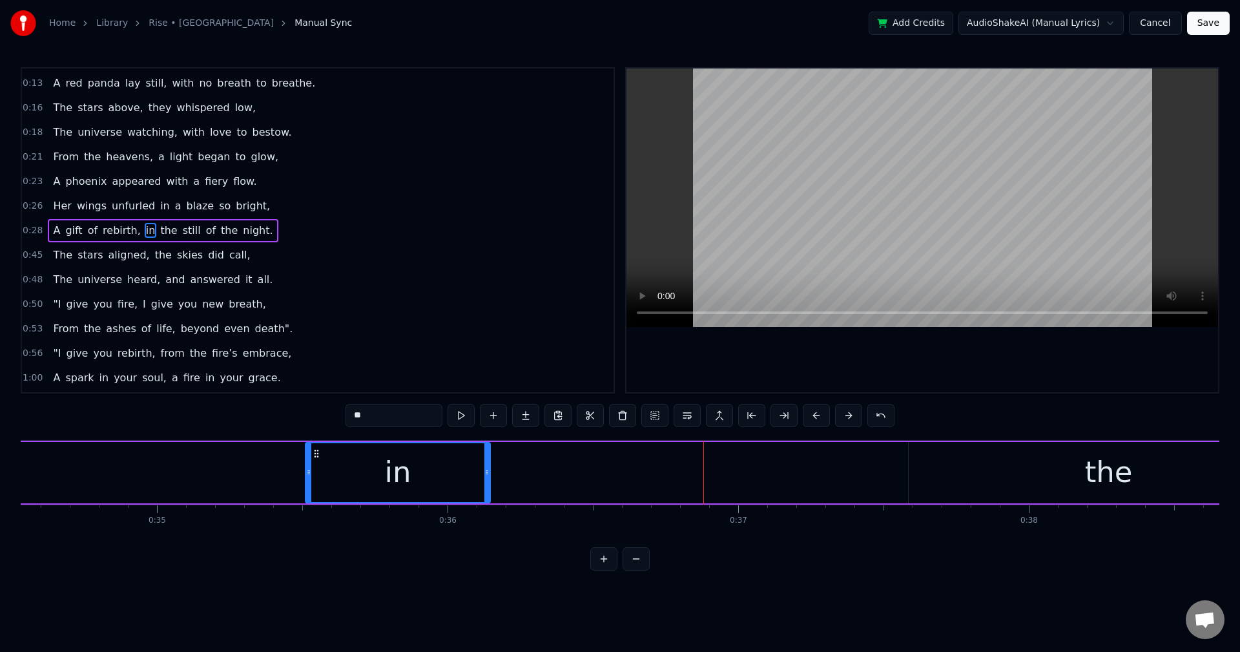
drag, startPoint x: 715, startPoint y: 453, endPoint x: 296, endPoint y: 477, distance: 419.9
click at [306, 477] on div "in" at bounding box center [397, 472] width 183 height 59
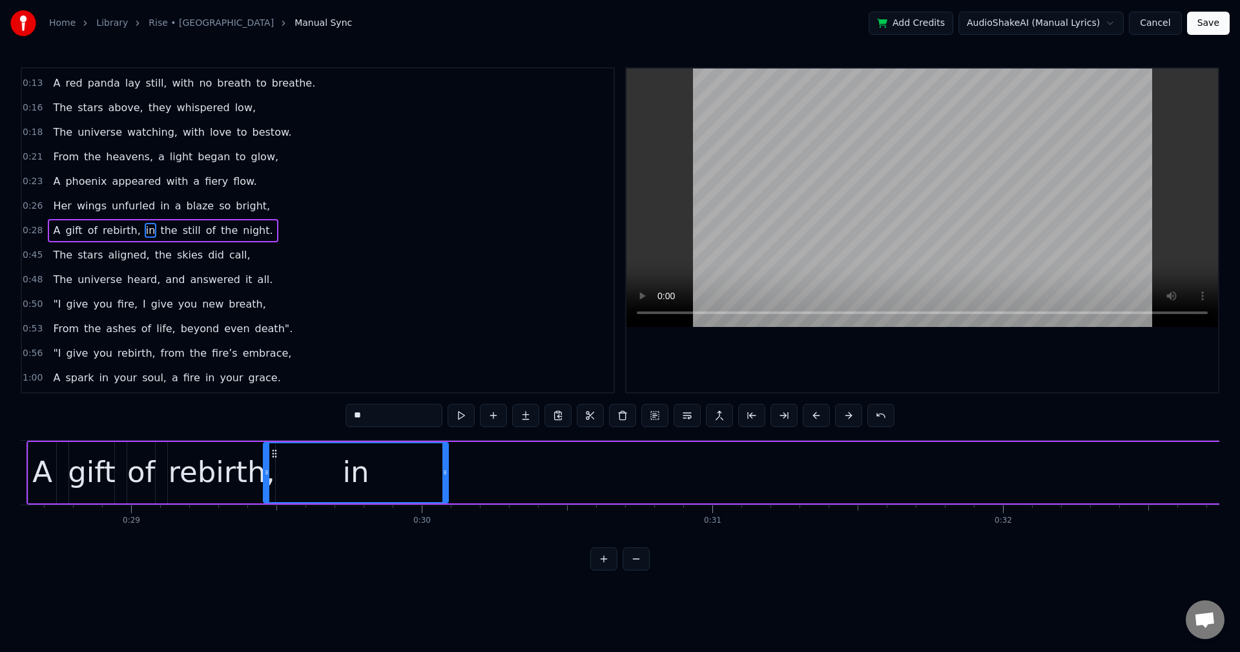
scroll to position [0, 8318]
drag, startPoint x: 733, startPoint y: 453, endPoint x: 287, endPoint y: 485, distance: 446.9
click at [287, 485] on div "in" at bounding box center [365, 472] width 183 height 59
drag, startPoint x: 457, startPoint y: 473, endPoint x: 384, endPoint y: 487, distance: 74.4
click at [384, 487] on div at bounding box center [381, 472] width 5 height 59
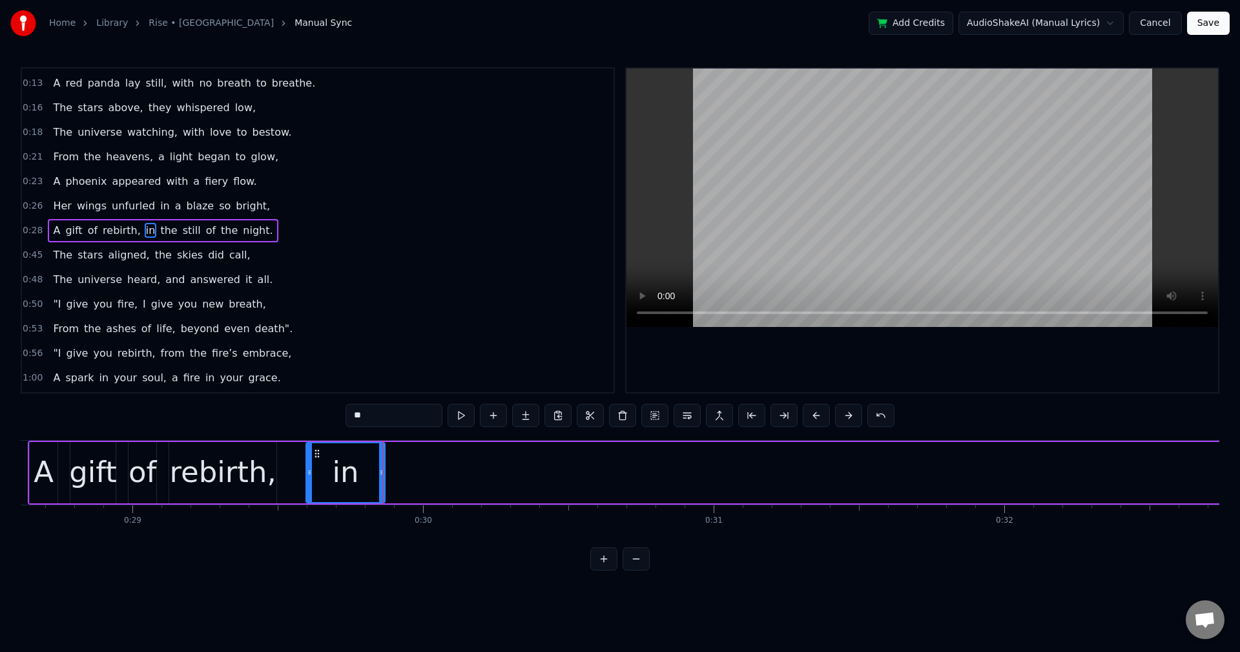
drag, startPoint x: 278, startPoint y: 472, endPoint x: 311, endPoint y: 472, distance: 33.0
click at [311, 472] on icon at bounding box center [309, 472] width 5 height 10
drag, startPoint x: 317, startPoint y: 456, endPoint x: 269, endPoint y: 463, distance: 48.3
click at [269, 463] on div "in" at bounding box center [298, 472] width 78 height 59
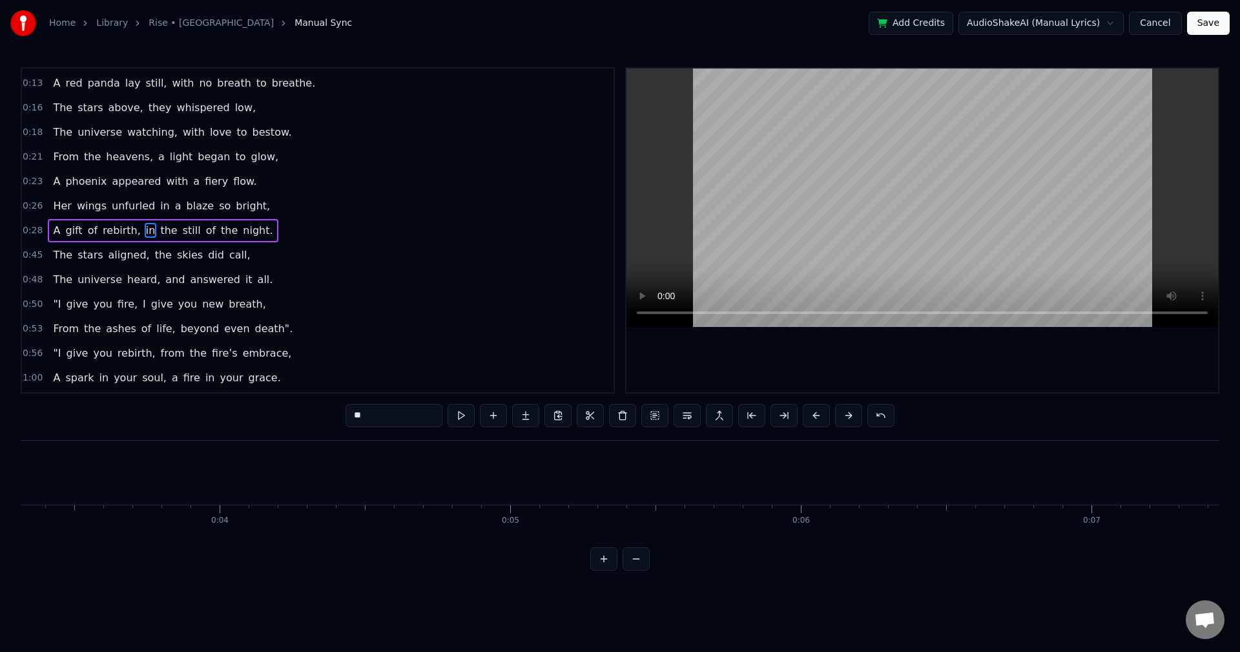
scroll to position [0, 0]
click at [1207, 19] on button "Save" at bounding box center [1208, 23] width 43 height 23
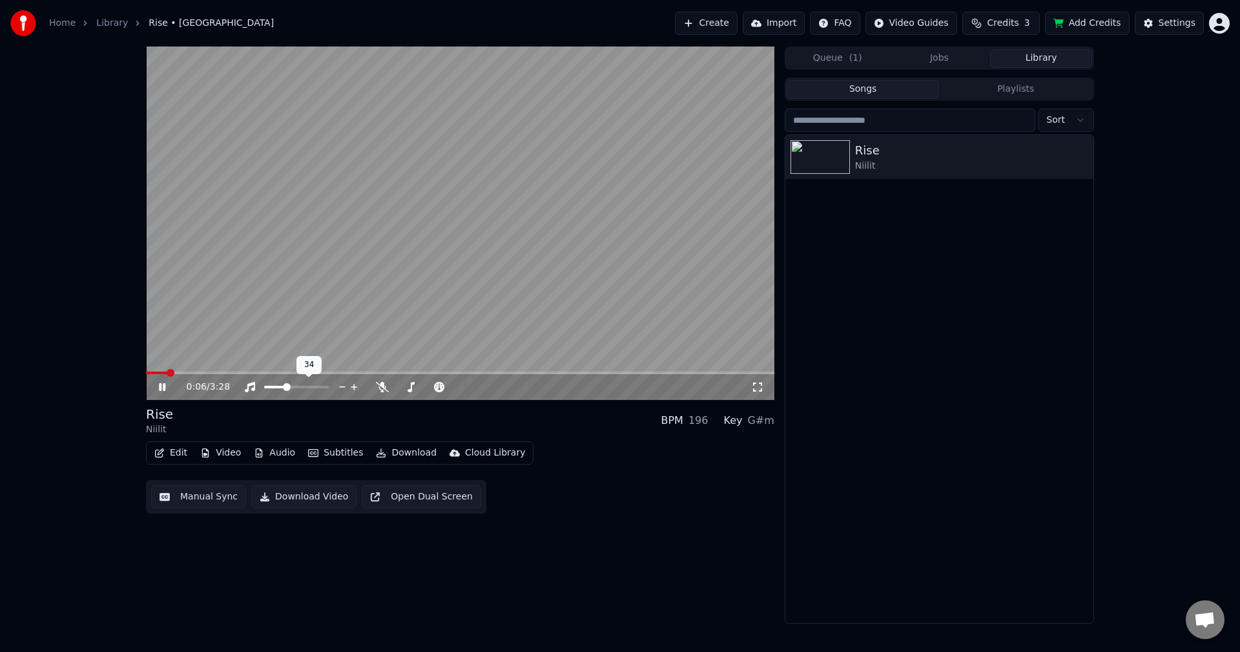
click at [286, 391] on span at bounding box center [287, 387] width 8 height 8
click at [162, 385] on icon at bounding box center [171, 387] width 30 height 10
click at [224, 371] on span at bounding box center [185, 372] width 78 height 3
click at [165, 389] on icon at bounding box center [171, 387] width 30 height 10
click at [165, 389] on icon at bounding box center [162, 387] width 6 height 8
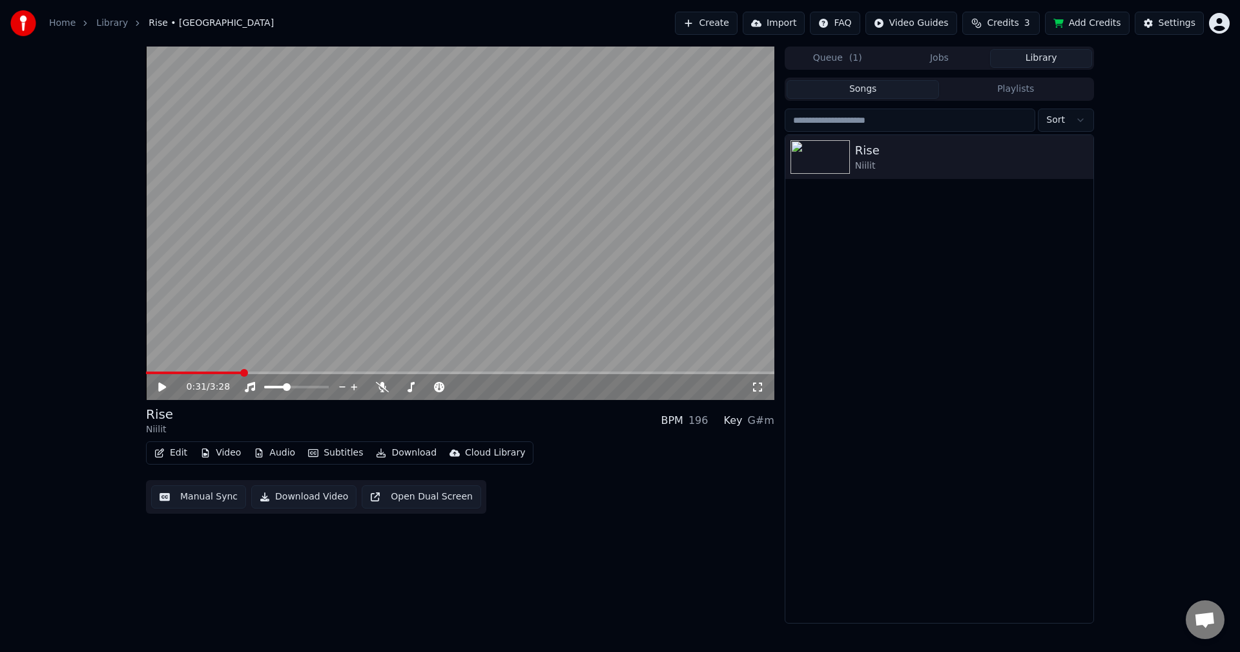
click at [168, 455] on button "Edit" at bounding box center [170, 453] width 43 height 18
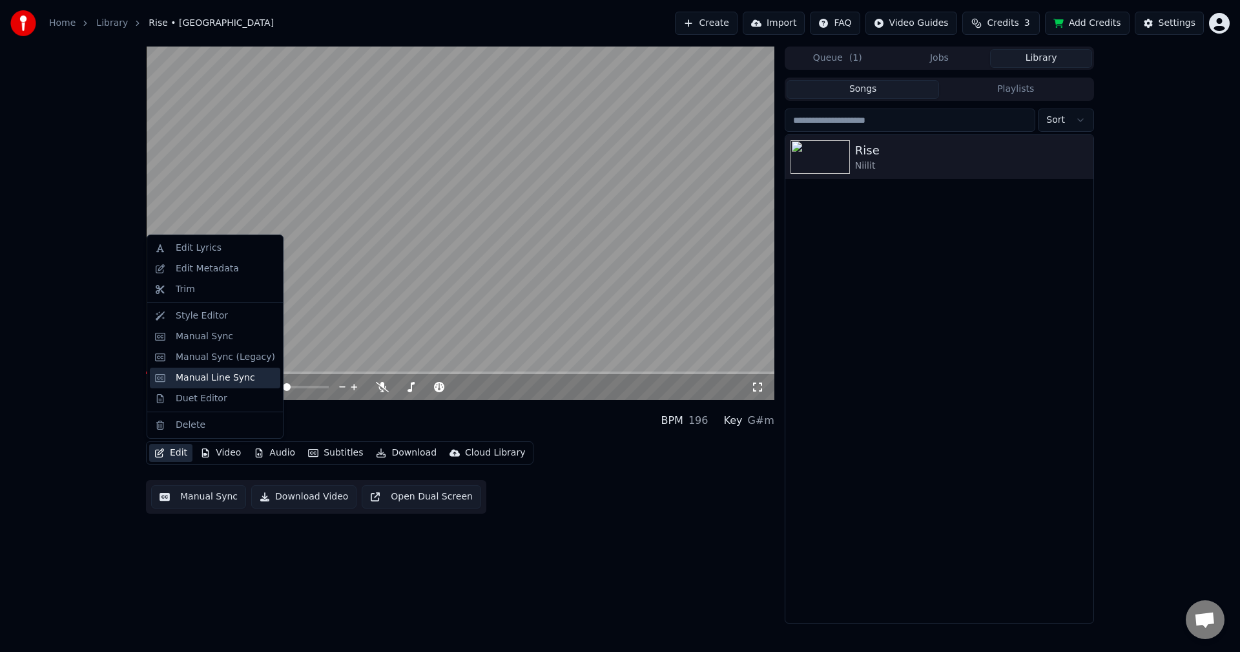
click at [218, 378] on div "Manual Line Sync" at bounding box center [215, 377] width 79 height 13
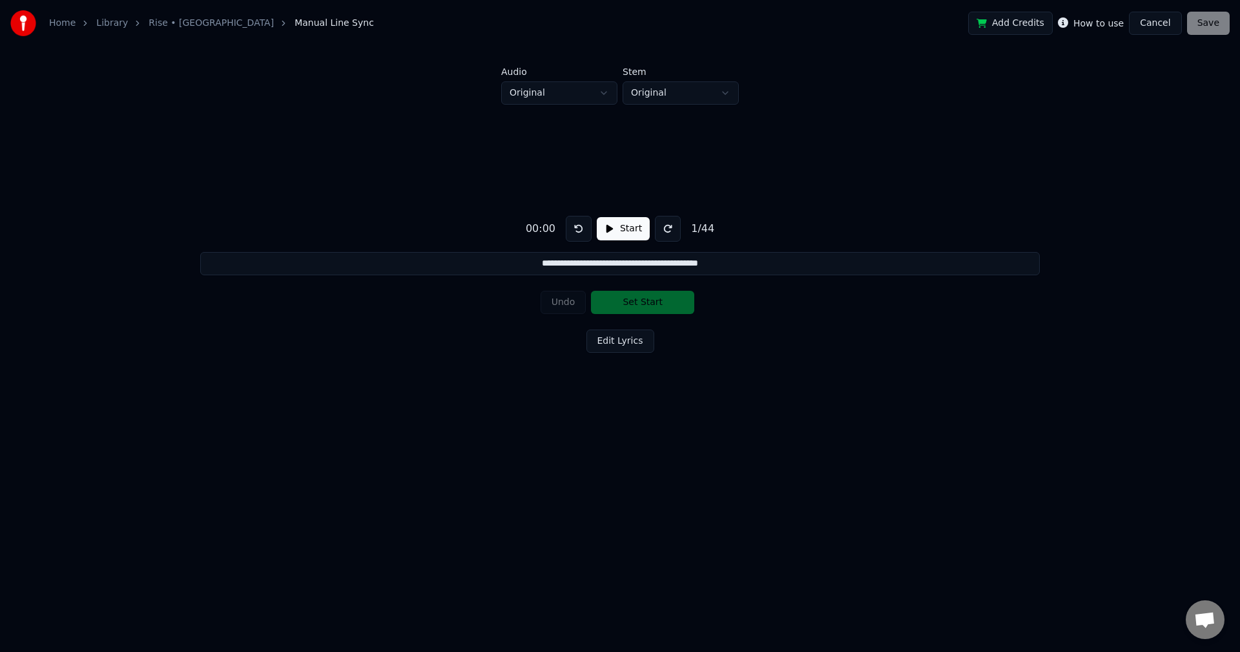
click at [1167, 23] on button "Cancel" at bounding box center [1155, 23] width 52 height 23
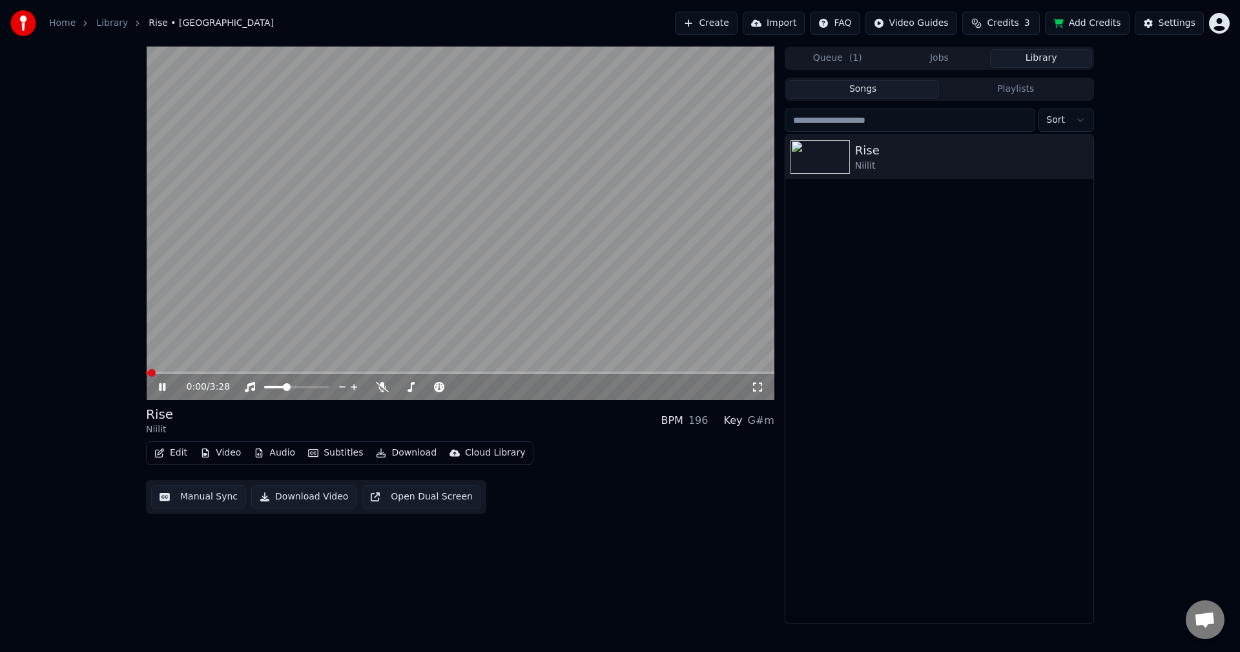
click at [160, 387] on icon at bounding box center [162, 387] width 6 height 8
click at [851, 159] on div at bounding box center [823, 157] width 65 height 34
click at [167, 452] on button "Edit" at bounding box center [170, 453] width 43 height 18
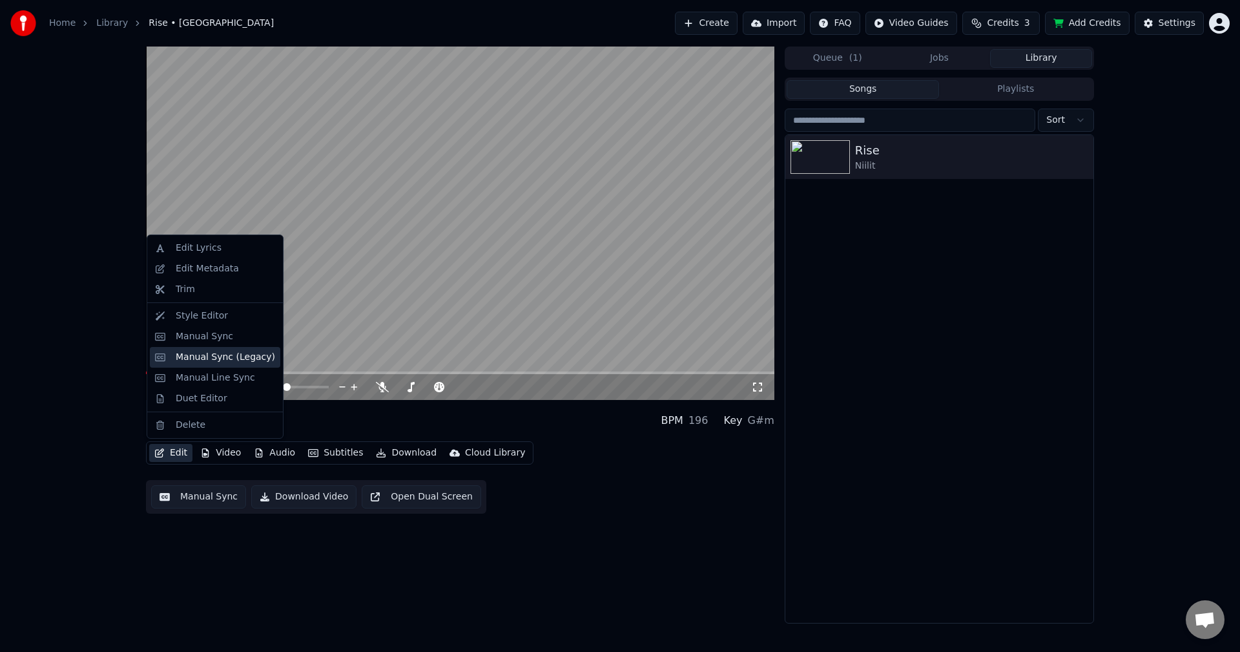
click at [229, 359] on div "Manual Sync (Legacy)" at bounding box center [225, 357] width 99 height 13
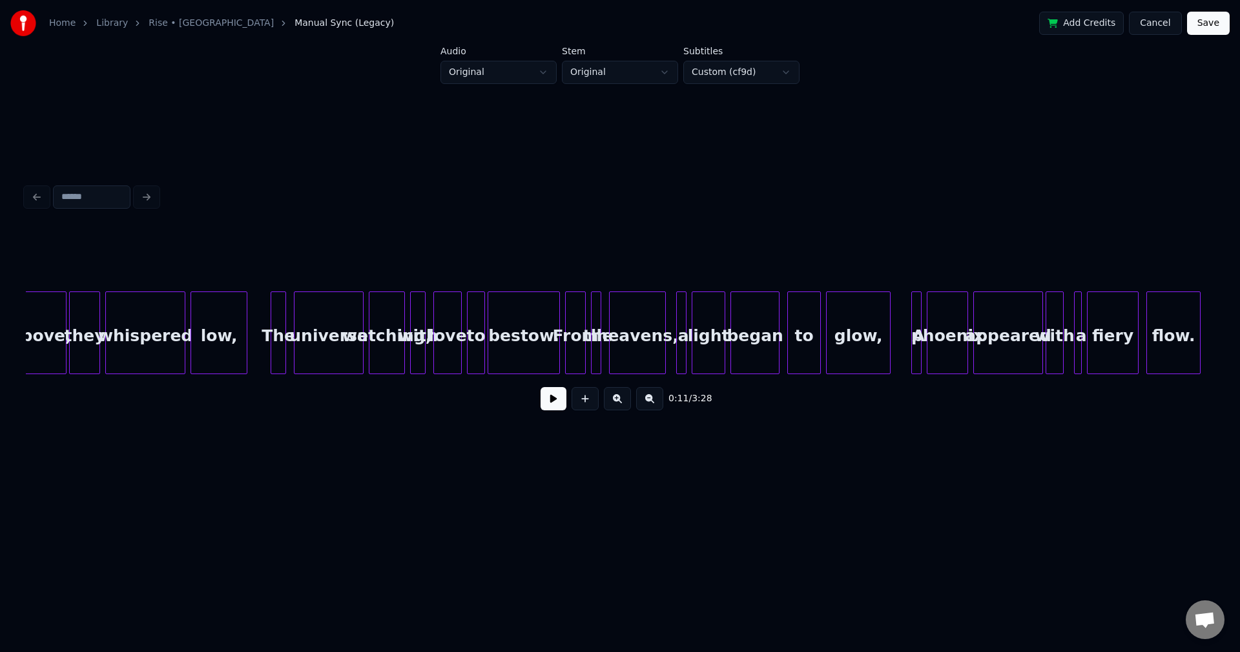
scroll to position [0, 2191]
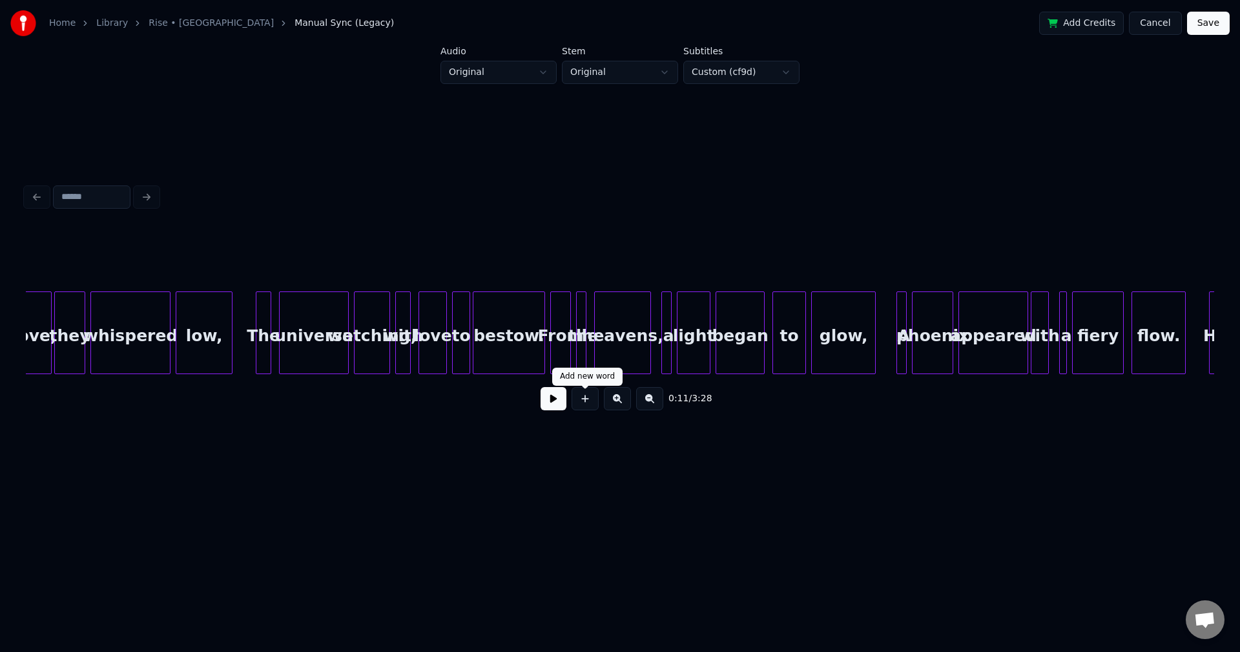
click at [583, 405] on button at bounding box center [585, 398] width 27 height 23
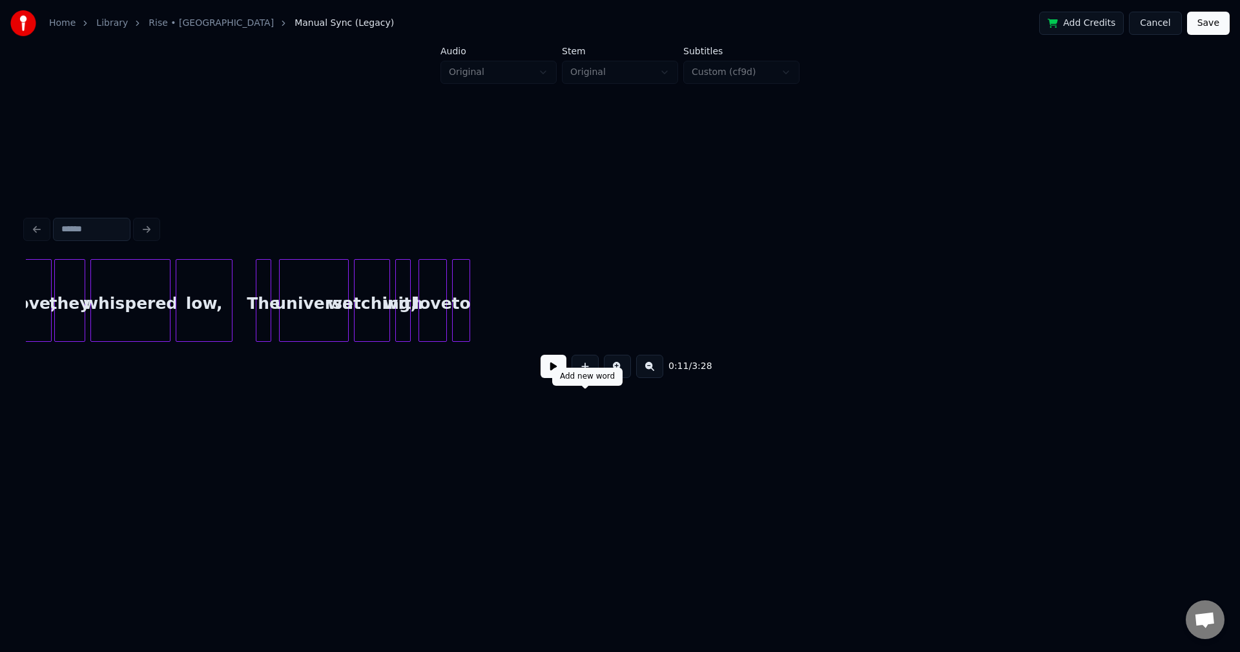
scroll to position [0, 1439]
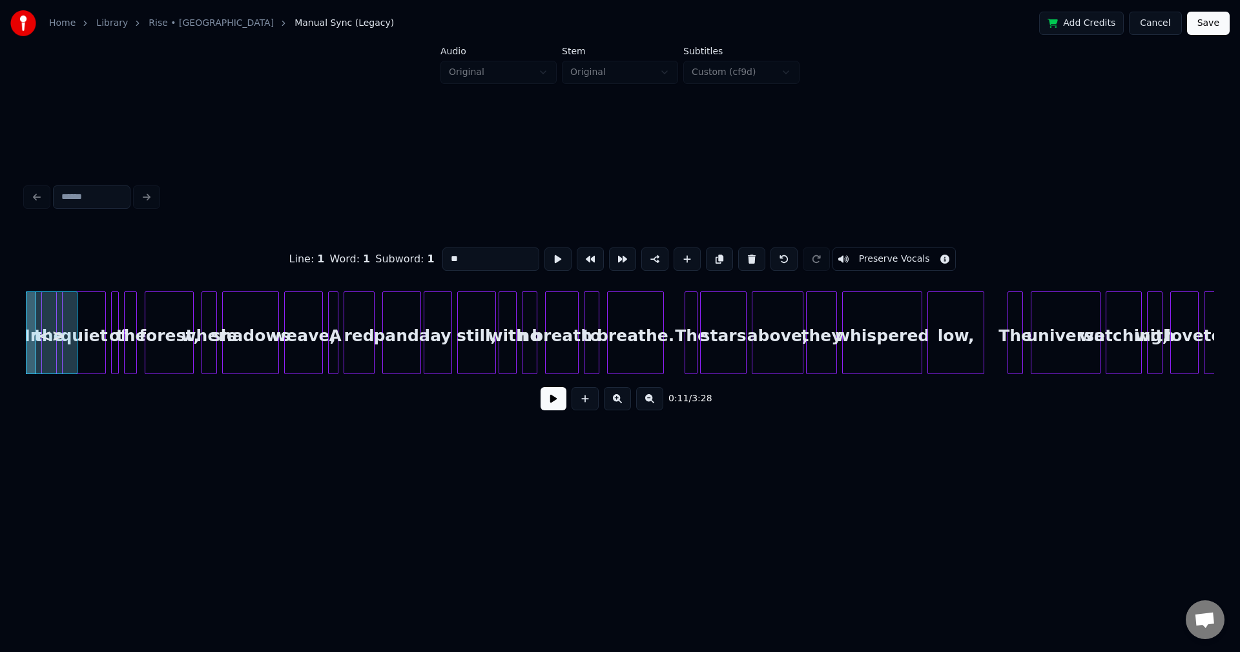
click at [583, 405] on button at bounding box center [585, 398] width 27 height 23
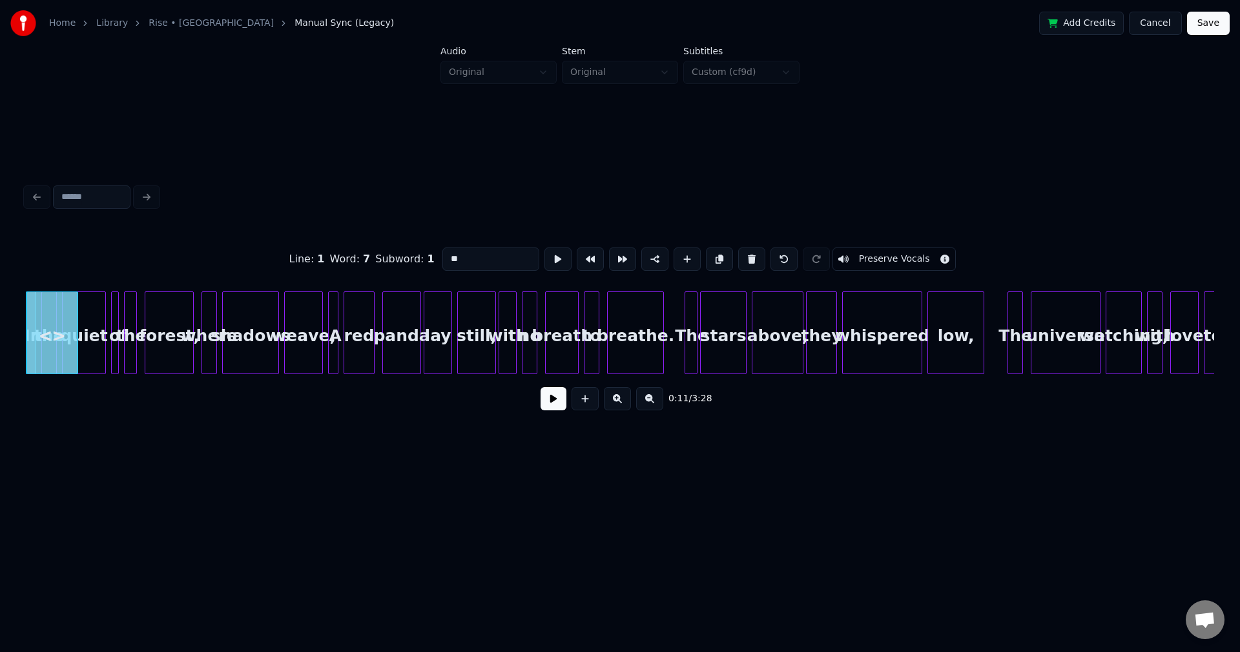
click at [583, 405] on button at bounding box center [585, 398] width 27 height 23
click at [557, 410] on button at bounding box center [554, 398] width 26 height 23
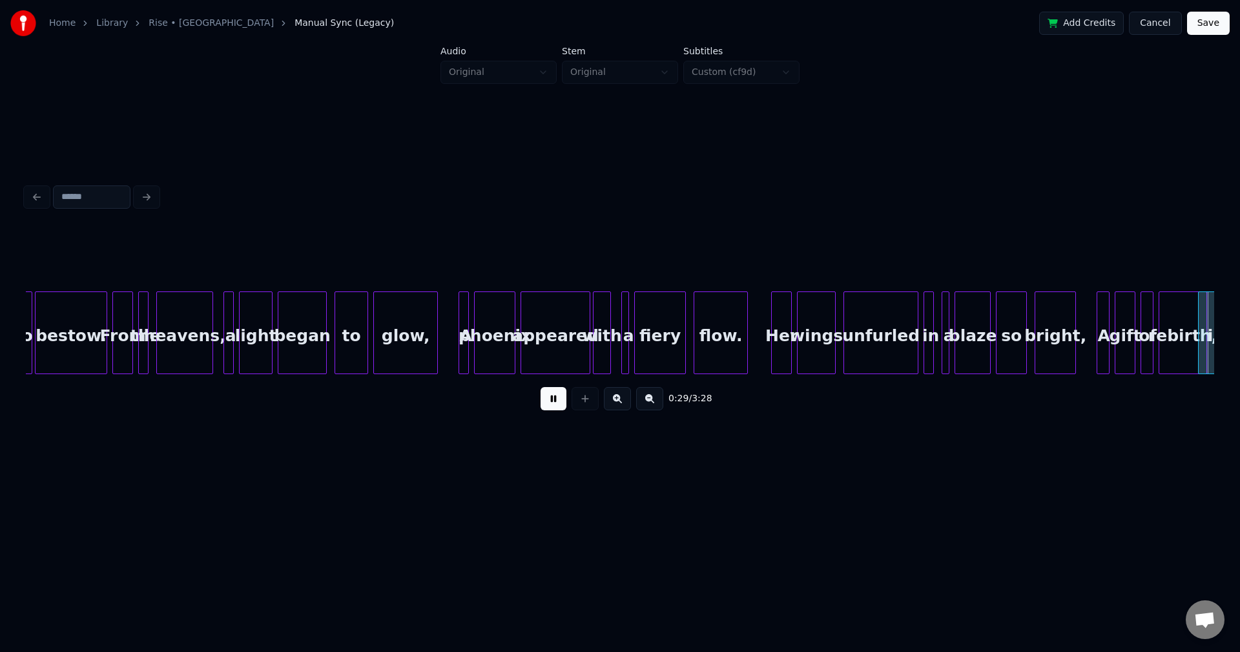
scroll to position [0, 3818]
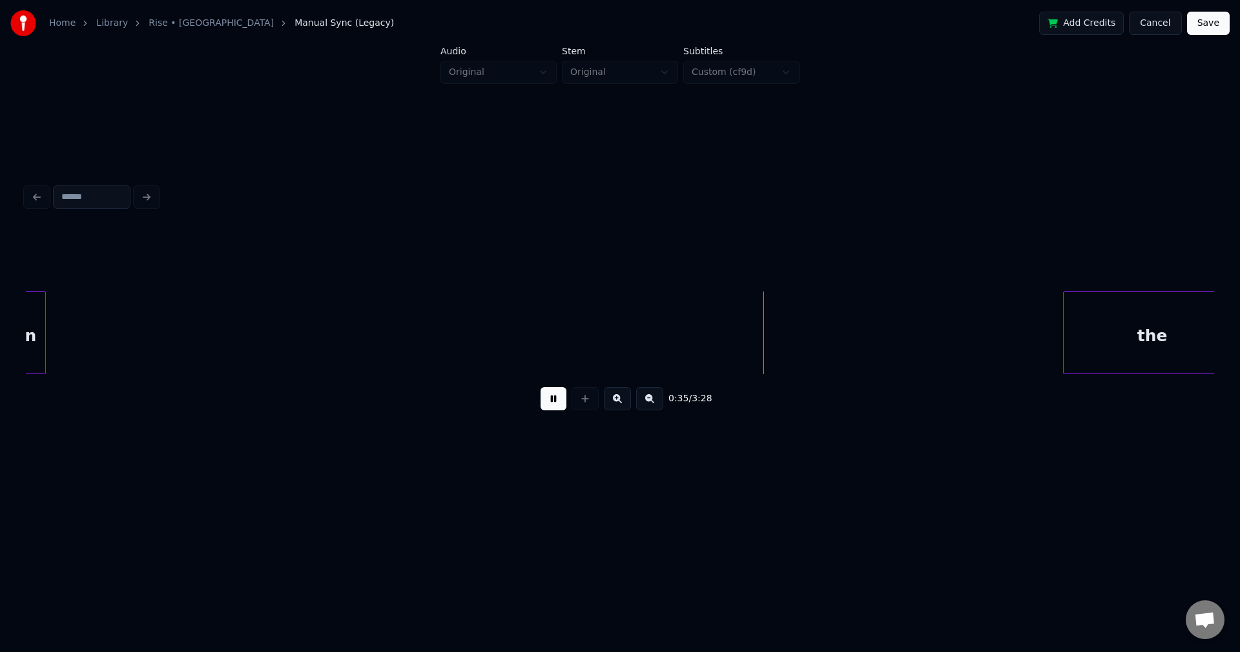
click at [557, 410] on button at bounding box center [554, 398] width 26 height 23
click at [1155, 29] on button "Cancel" at bounding box center [1155, 23] width 52 height 23
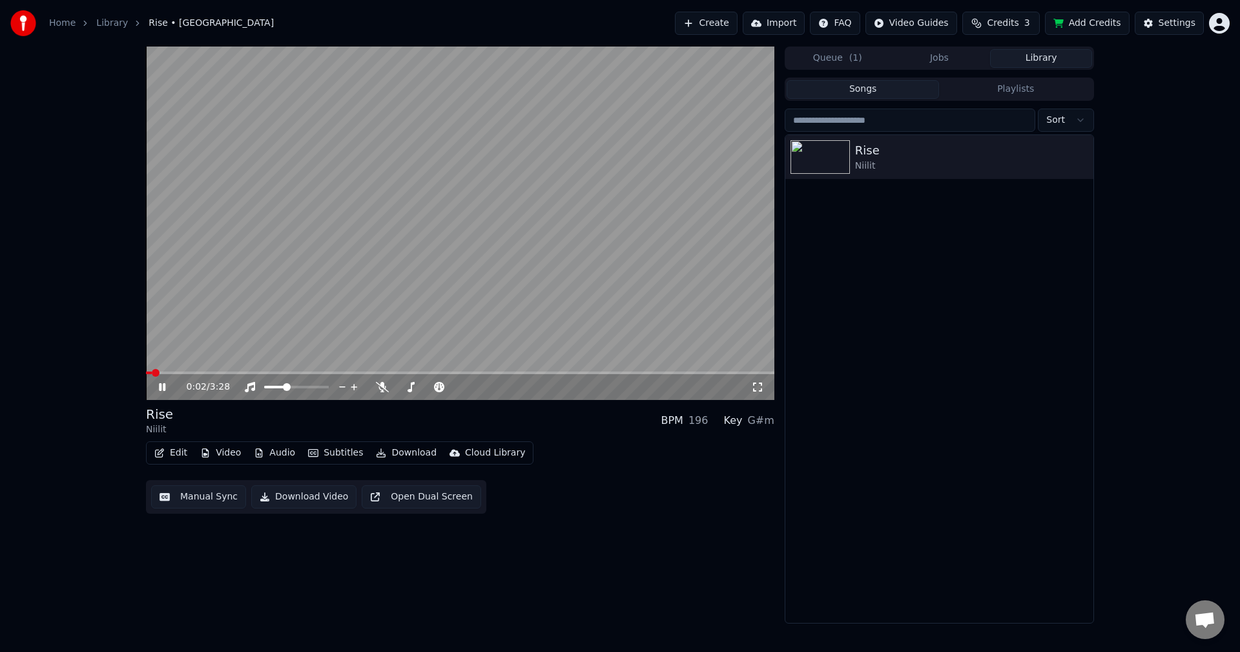
click at [158, 388] on icon at bounding box center [171, 387] width 30 height 10
